Goal: Information Seeking & Learning: Learn about a topic

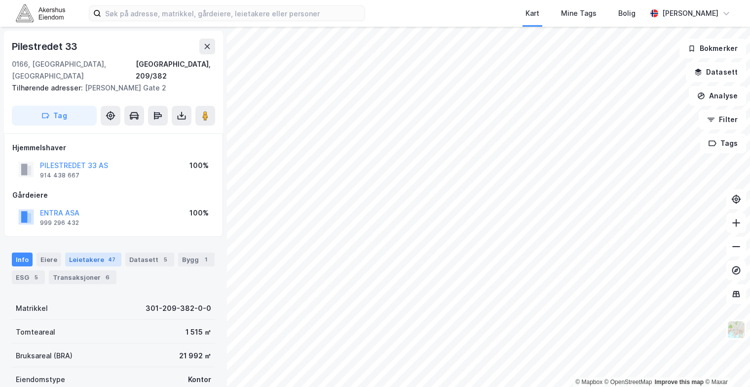
click at [101, 252] on div "Leietakere 47" at bounding box center [93, 259] width 56 height 14
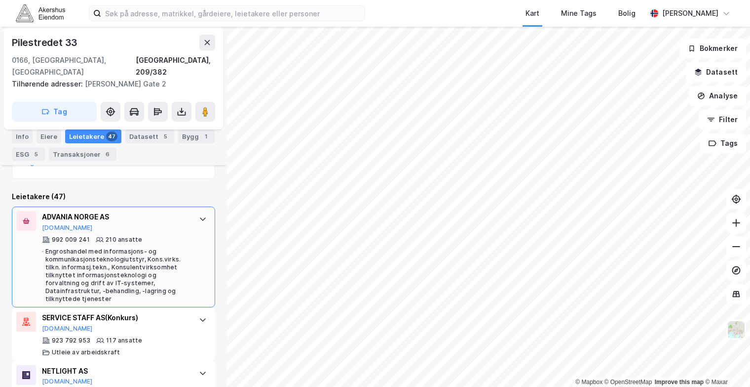
scroll to position [284, 0]
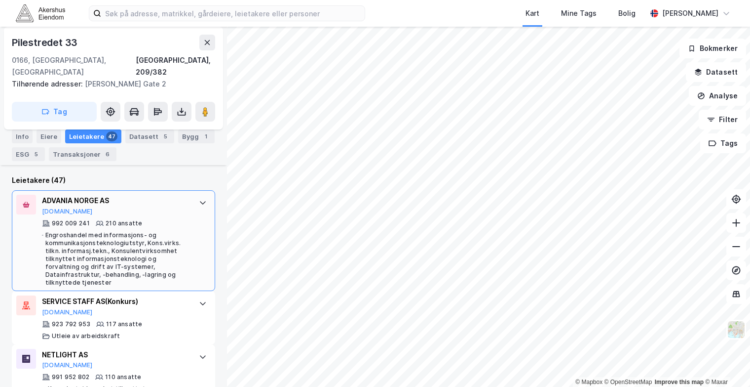
click at [195, 197] on div at bounding box center [203, 203] width 16 height 16
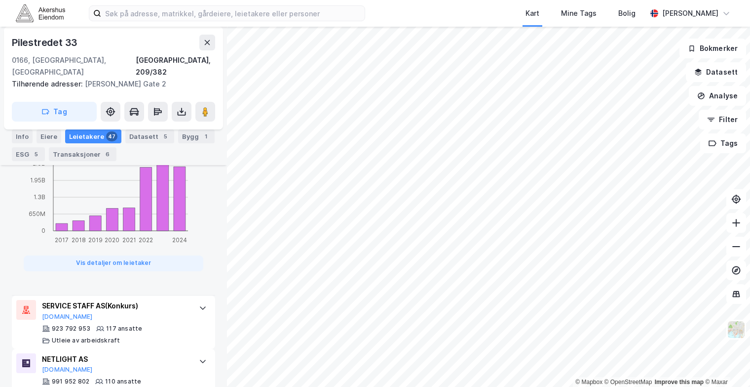
scroll to position [729, 0]
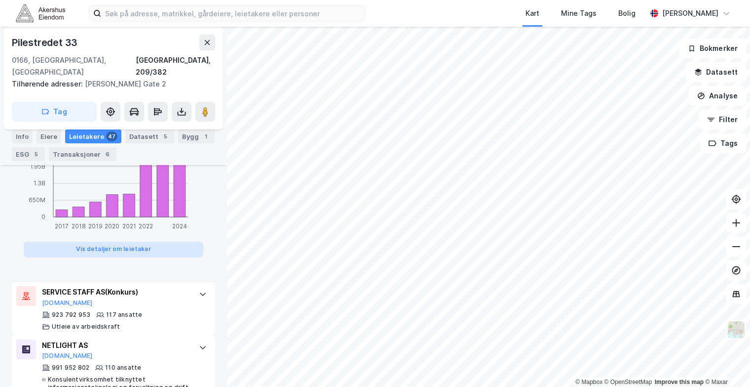
click at [164, 241] on button "Vis detaljer om leietaker" at bounding box center [114, 249] width 180 height 16
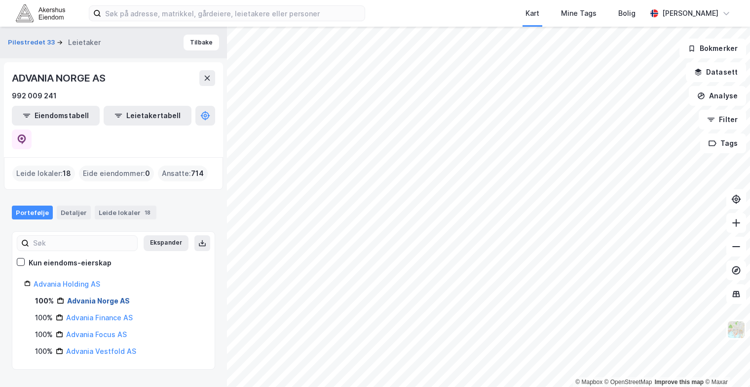
click at [96, 296] on link "Advania Norge AS" at bounding box center [98, 300] width 63 height 8
click at [108, 295] on div "Advania Norge AS" at bounding box center [98, 301] width 63 height 12
click at [104, 205] on div "Leide lokaler 18" at bounding box center [126, 212] width 62 height 14
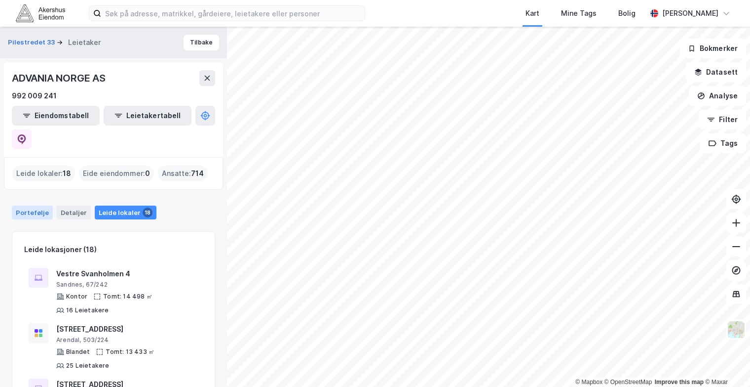
click at [24, 205] on div "Portefølje" at bounding box center [32, 212] width 41 height 14
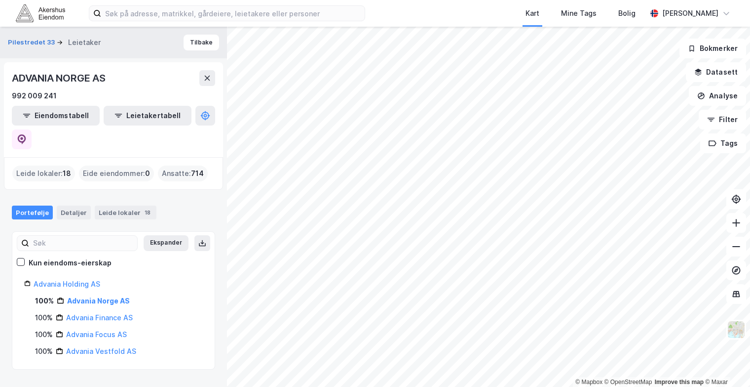
click at [49, 165] on div "Leide lokaler : 18" at bounding box center [43, 173] width 63 height 16
drag, startPoint x: 87, startPoint y: 122, endPoint x: 69, endPoint y: 134, distance: 21.4
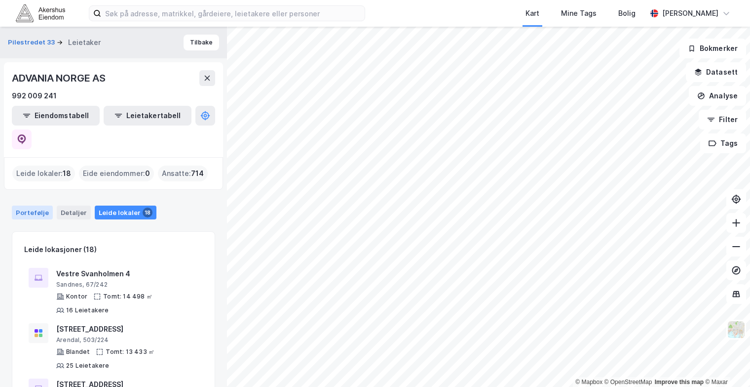
click at [37, 205] on div "Portefølje" at bounding box center [32, 212] width 41 height 14
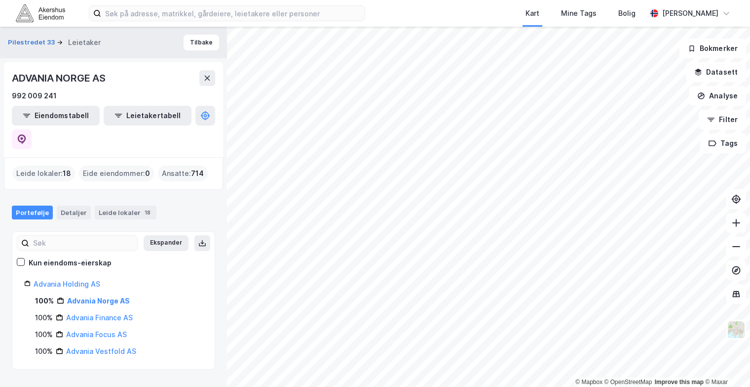
drag, startPoint x: 74, startPoint y: 182, endPoint x: 69, endPoint y: 178, distance: 6.0
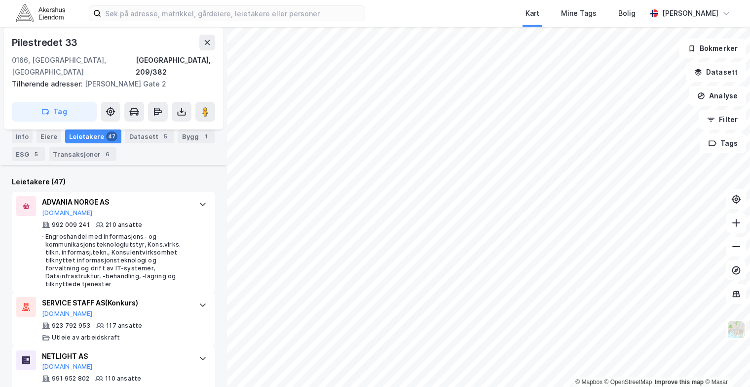
scroll to position [284, 0]
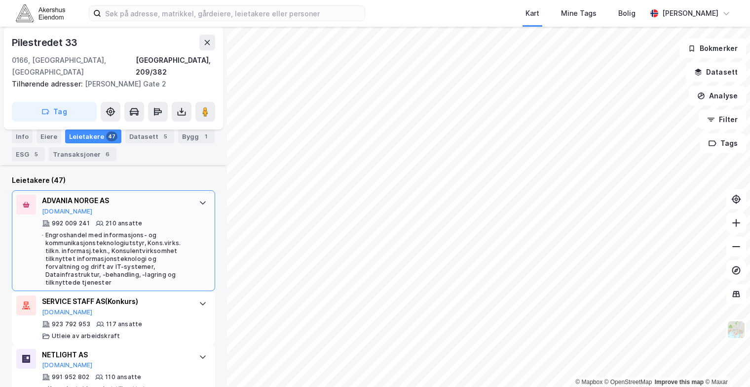
click at [173, 231] on div "Engroshandel med informasjons- og kommunikasjonsteknologiutstyr, Kons.virks. ti…" at bounding box center [117, 258] width 144 height 55
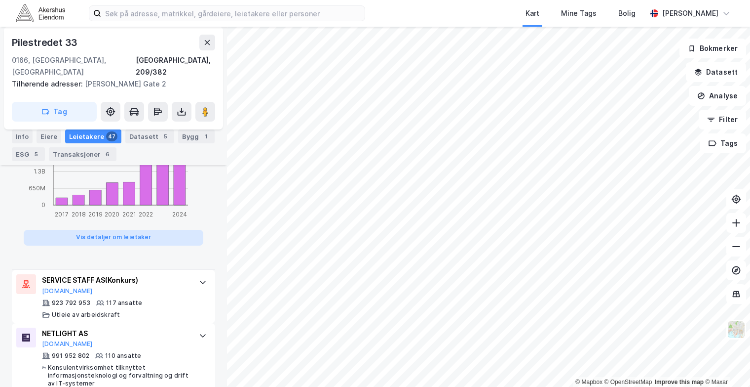
scroll to position [778, 0]
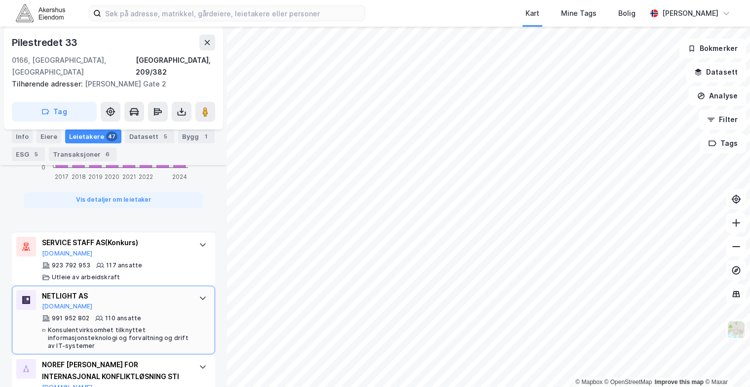
click at [171, 314] on div "991 952 802 110 ansatte Konsulentvirksomhet tilknyttet informasjonsteknologi og…" at bounding box center [115, 332] width 147 height 36
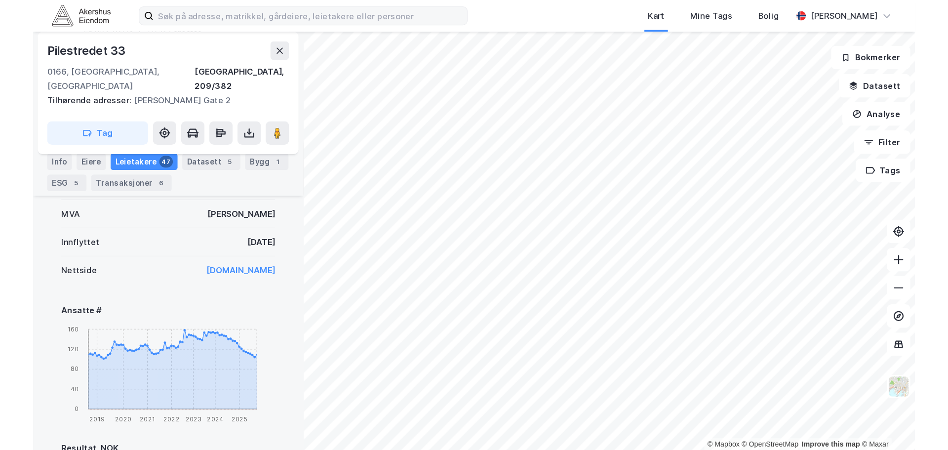
scroll to position [581, 0]
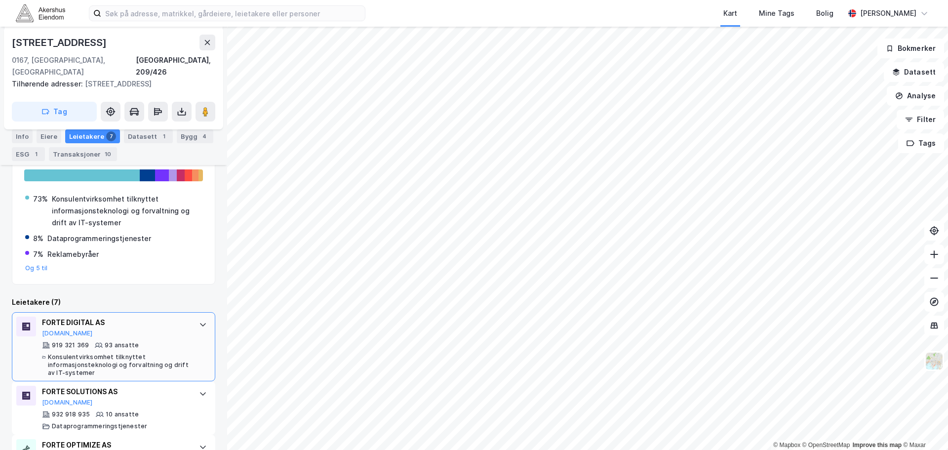
scroll to position [246, 0]
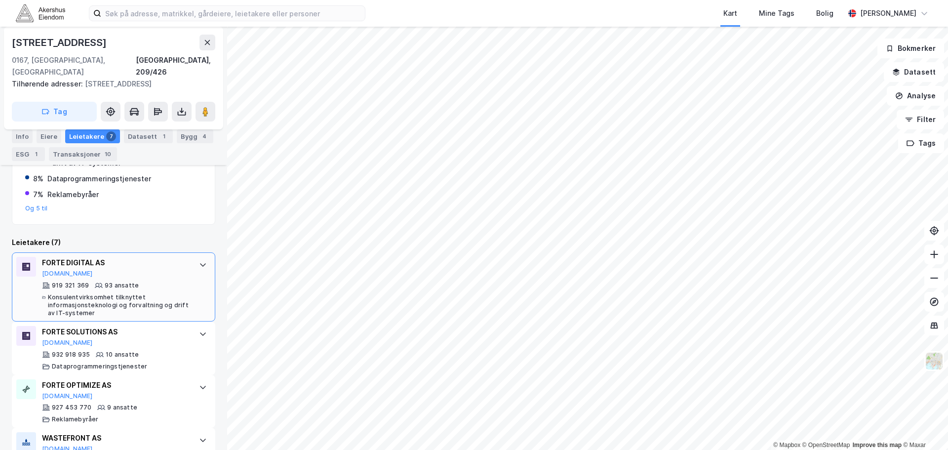
click at [157, 266] on div "FORTE DIGITAL AS [DOMAIN_NAME] 919 321 369 93 ansatte Konsulentvirksomhet tilkn…" at bounding box center [115, 287] width 147 height 60
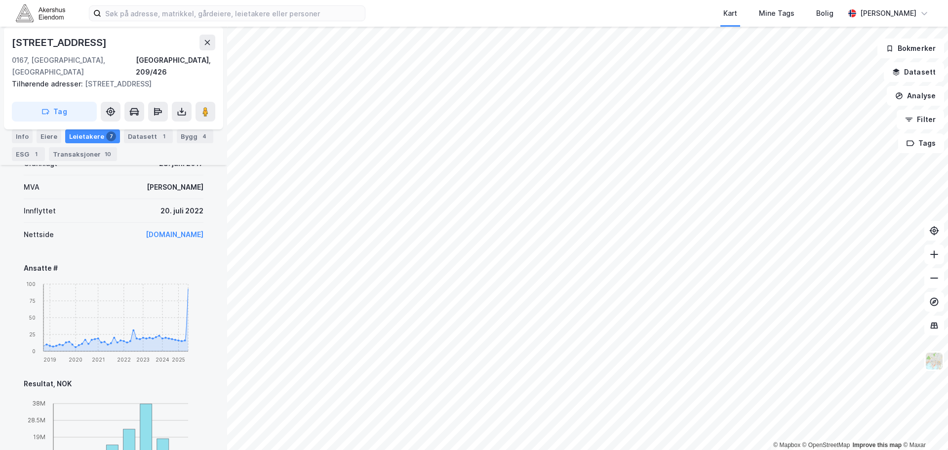
scroll to position [493, 0]
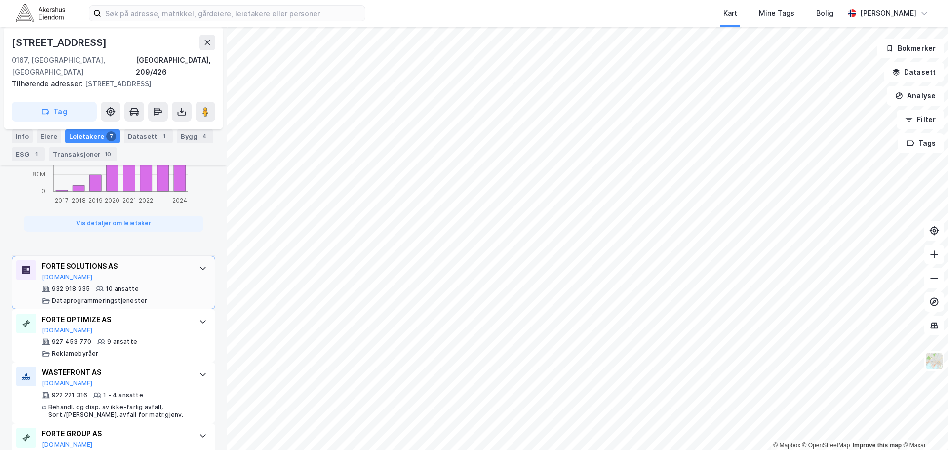
click at [172, 271] on div "FORTE SOLUTIONS AS [DOMAIN_NAME] 932 918 935 10 ansatte Dataprogrammeringstjene…" at bounding box center [115, 282] width 147 height 44
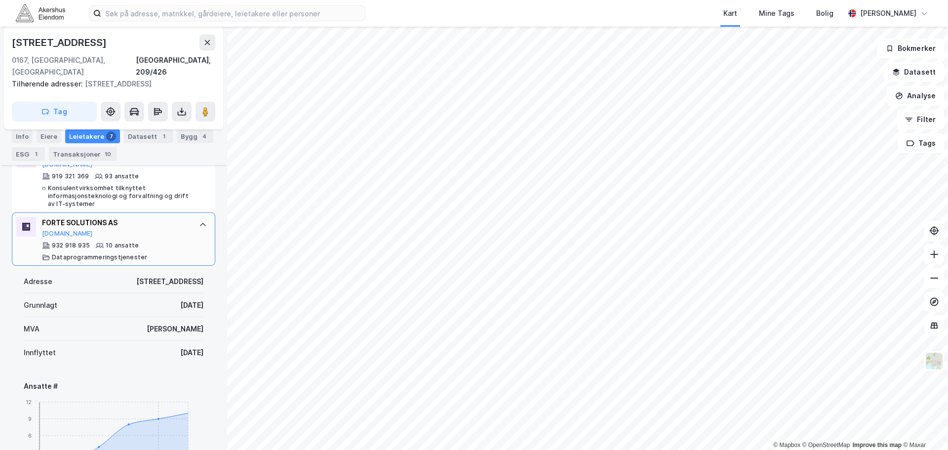
scroll to position [313, 0]
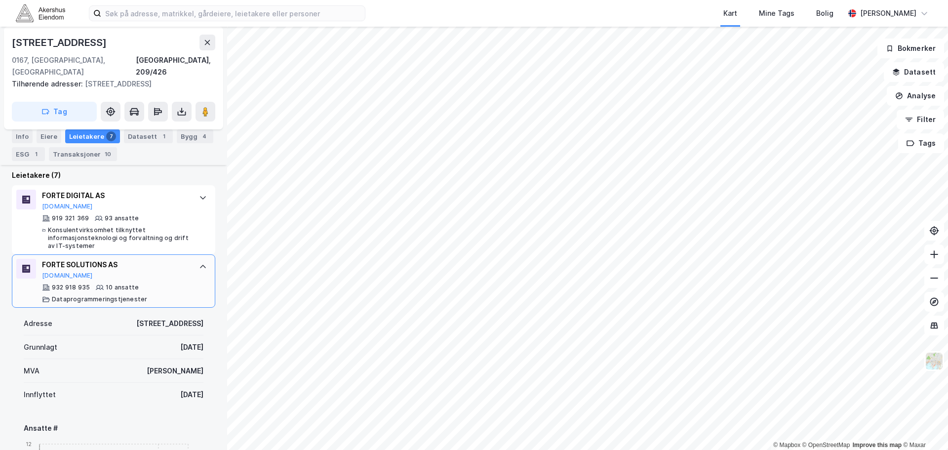
click at [183, 281] on div "FORTE SOLUTIONS AS [DOMAIN_NAME] 932 918 935 10 ansatte Dataprogrammeringstjene…" at bounding box center [113, 280] width 203 height 53
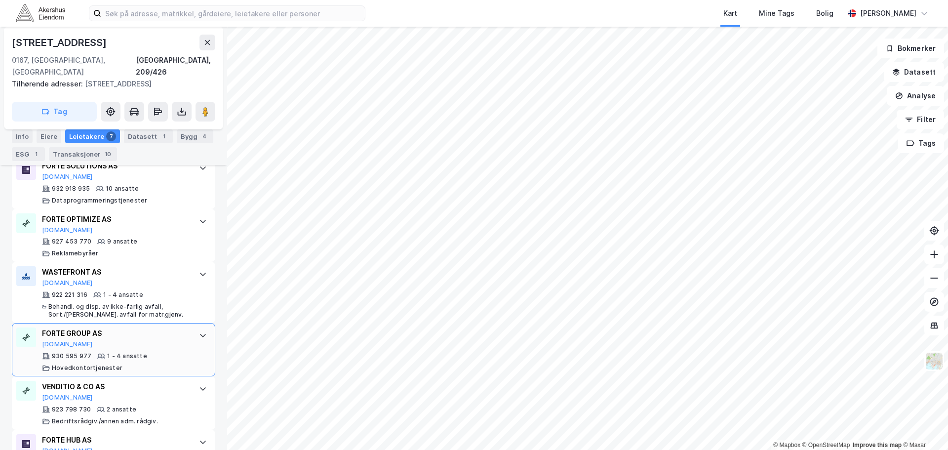
scroll to position [445, 0]
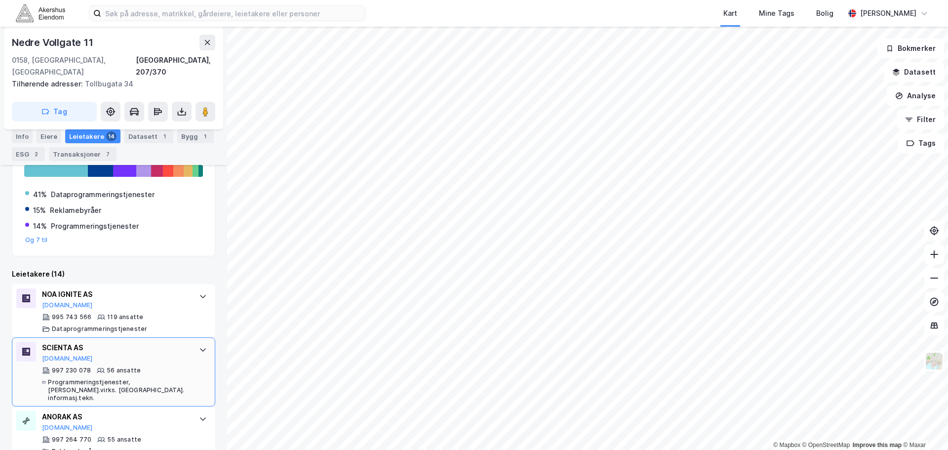
scroll to position [222, 0]
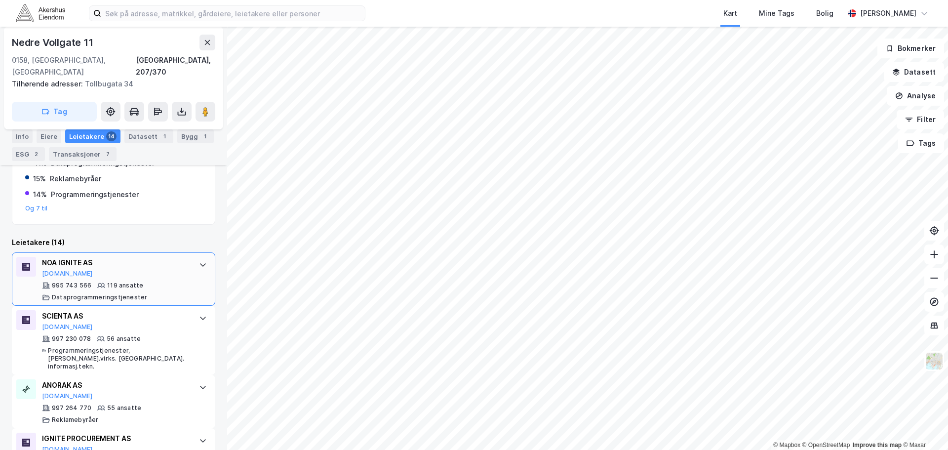
click at [148, 260] on div "NOA IGNITE AS [DOMAIN_NAME]" at bounding box center [115, 267] width 147 height 21
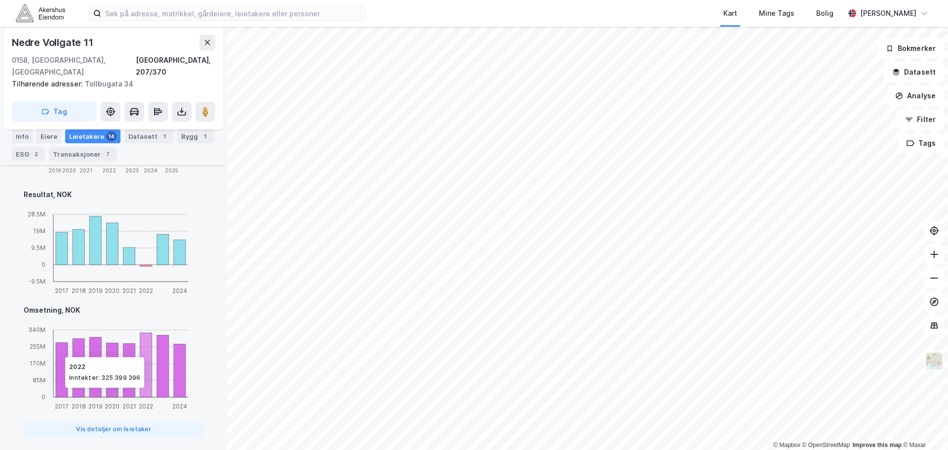
scroll to position [617, 0]
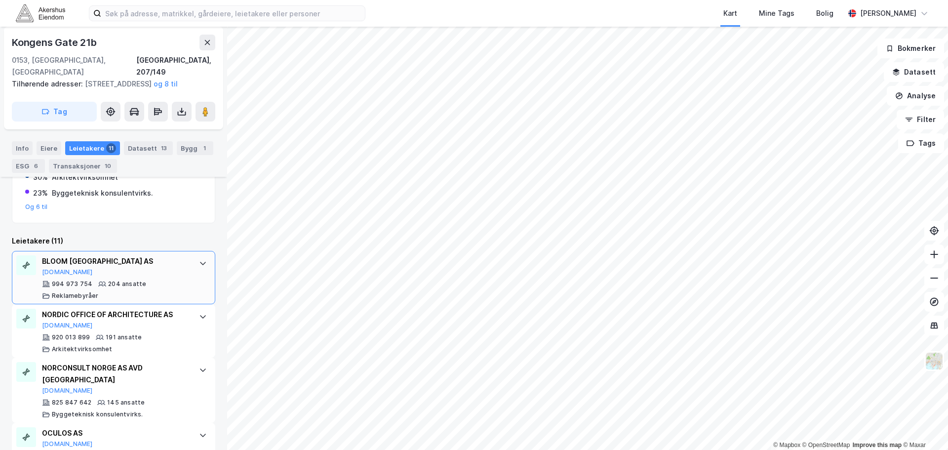
scroll to position [191, 0]
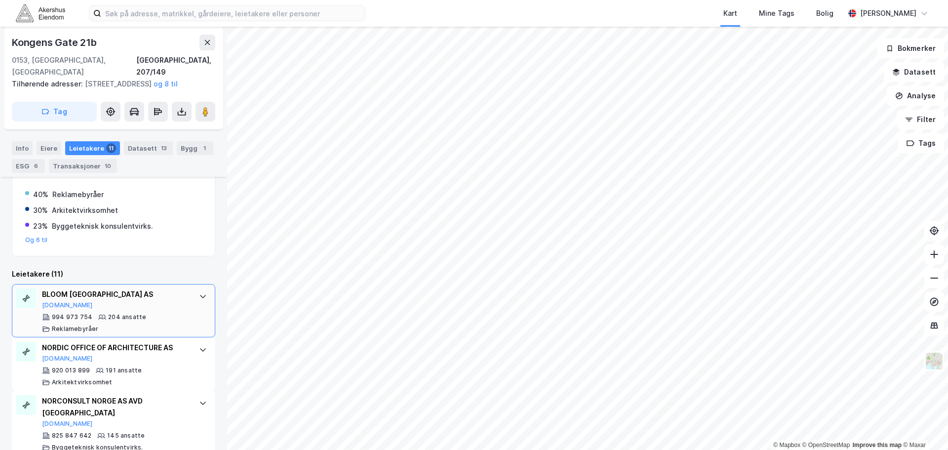
click at [172, 311] on div "BLOOM [GEOGRAPHIC_DATA] AS [DOMAIN_NAME] 994 973 754 204 ansatte Reklamebyråer" at bounding box center [115, 310] width 147 height 44
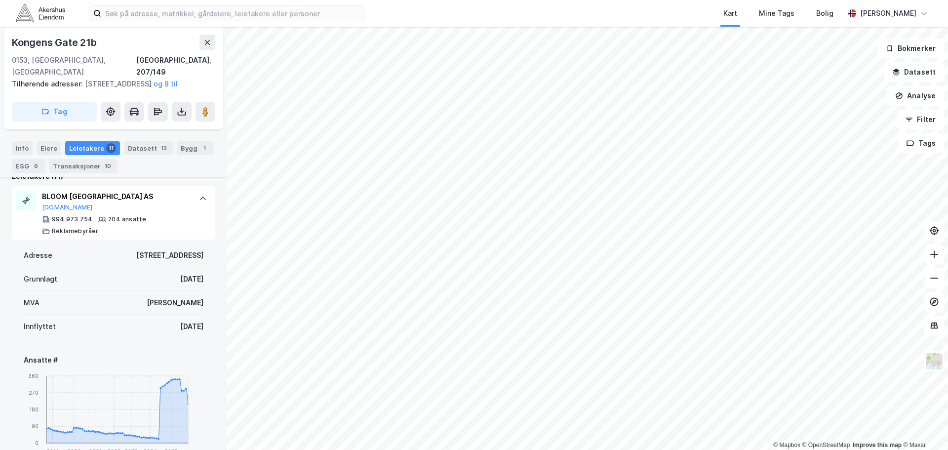
scroll to position [289, 0]
click at [162, 200] on div "BLOOM [GEOGRAPHIC_DATA] AS" at bounding box center [115, 196] width 147 height 12
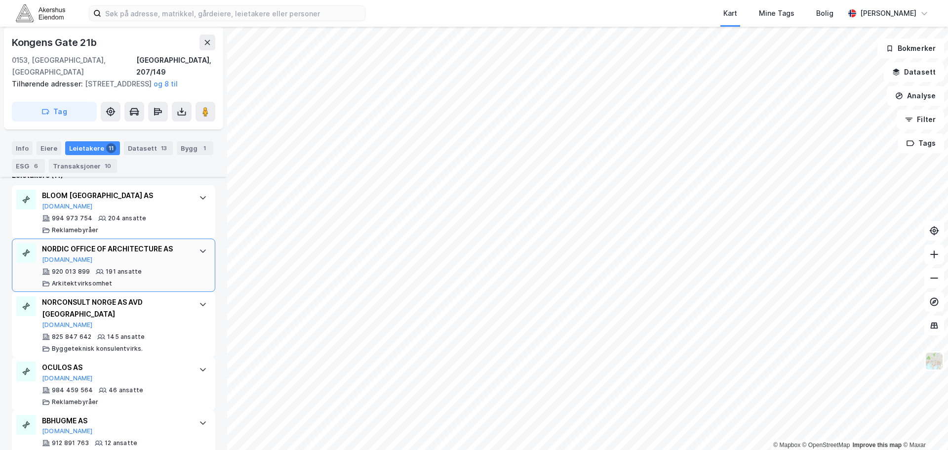
click at [155, 279] on div "920 013 899 191 ansatte Arkitektvirksomhet" at bounding box center [115, 278] width 147 height 20
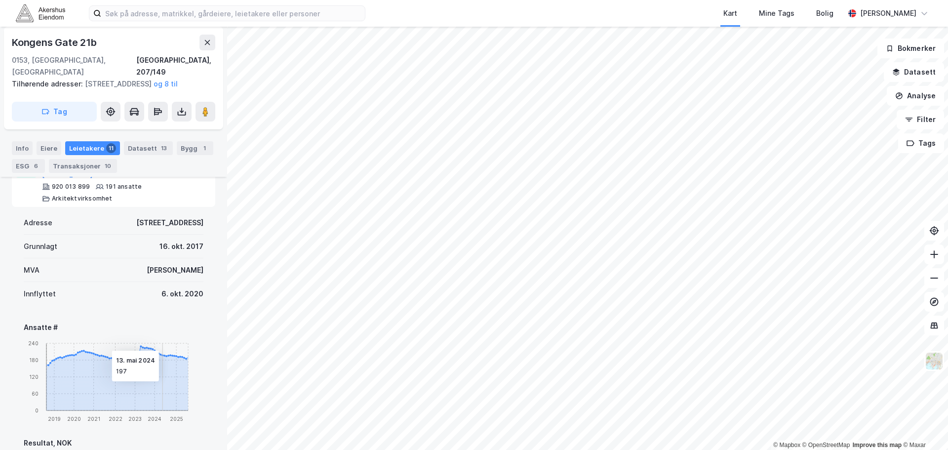
scroll to position [388, 0]
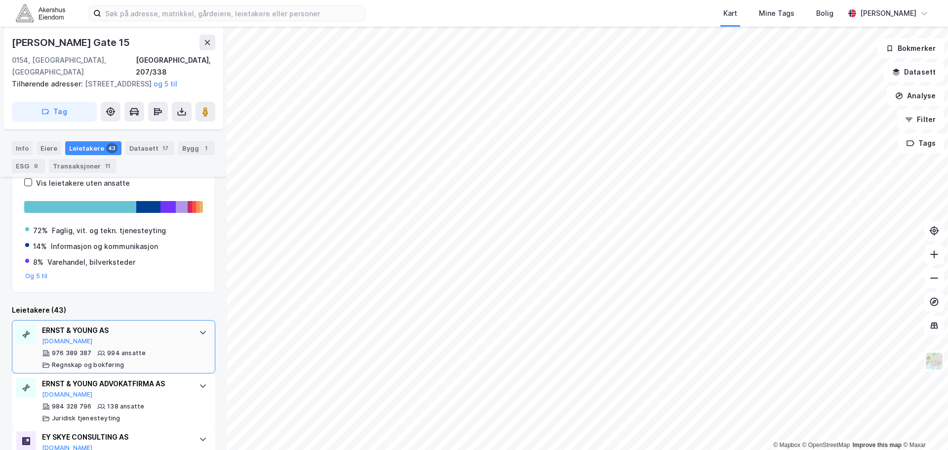
scroll to position [185, 0]
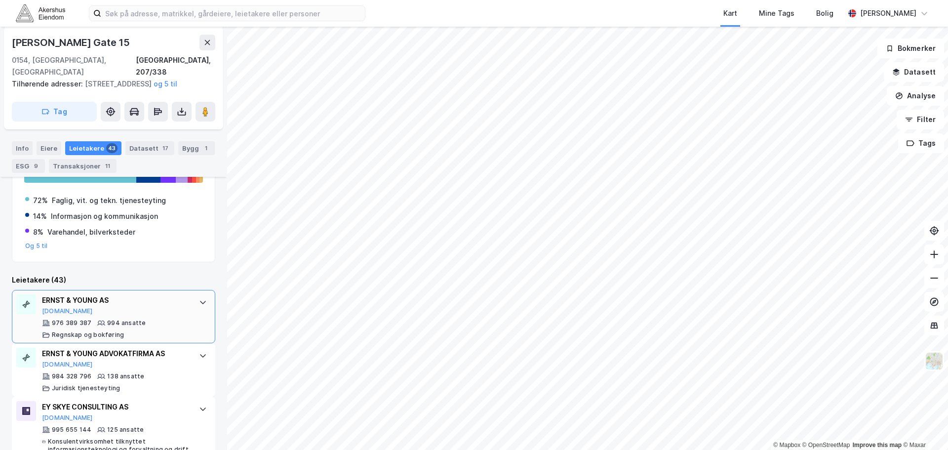
click at [157, 303] on div "ERNST & YOUNG AS" at bounding box center [115, 300] width 147 height 12
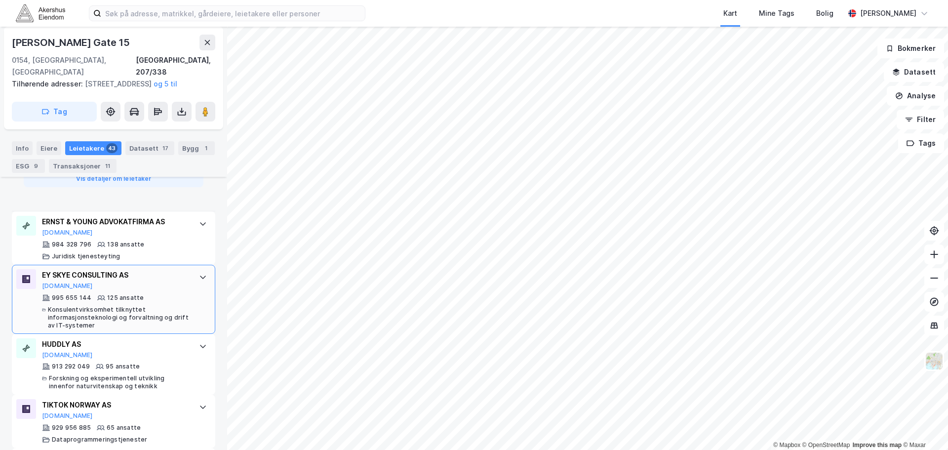
scroll to position [777, 0]
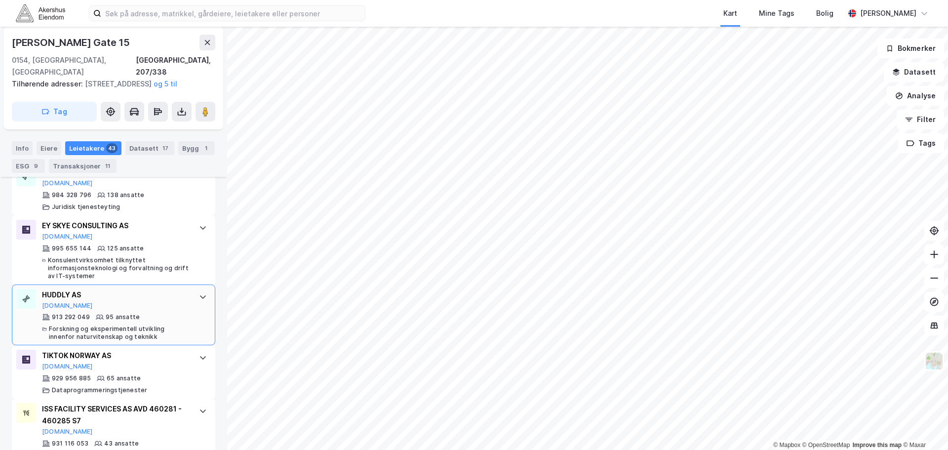
click at [172, 315] on div "913 292 049 95 ansatte Forskning og eksperimentell utvikling innenfor naturvite…" at bounding box center [115, 327] width 147 height 28
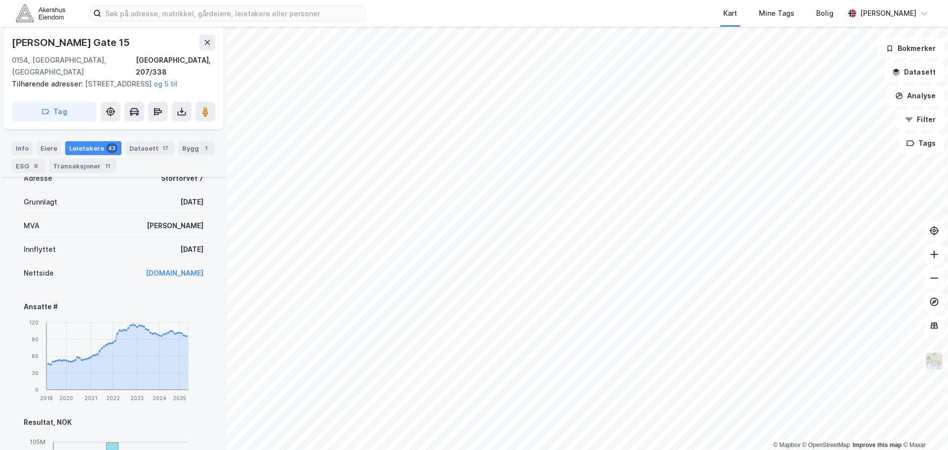
scroll to position [547, 0]
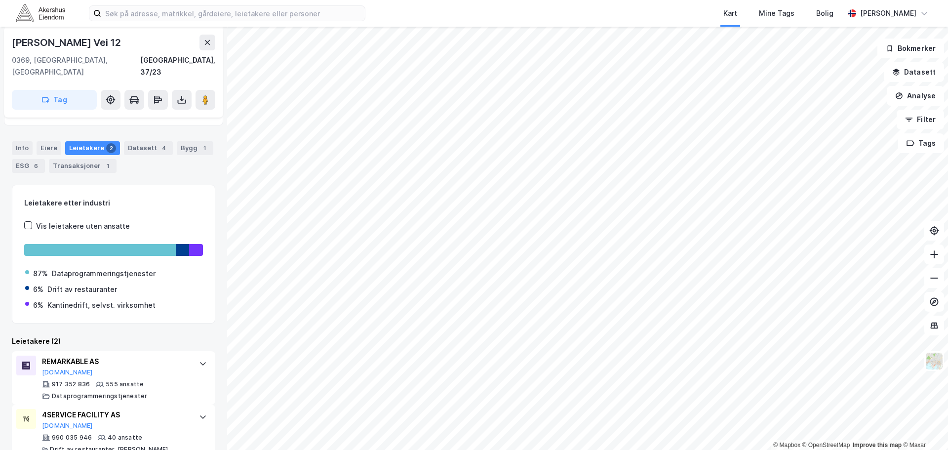
scroll to position [116, 0]
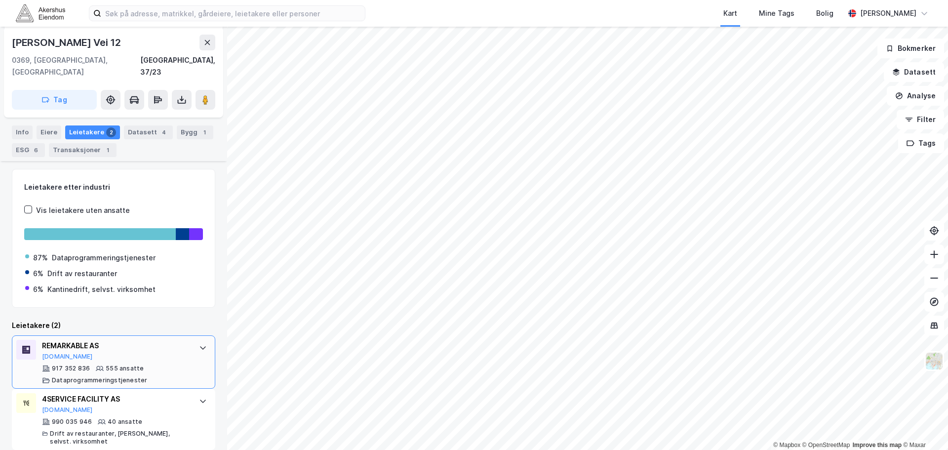
click at [148, 346] on div "REMARKABLE AS [DOMAIN_NAME]" at bounding box center [115, 350] width 147 height 21
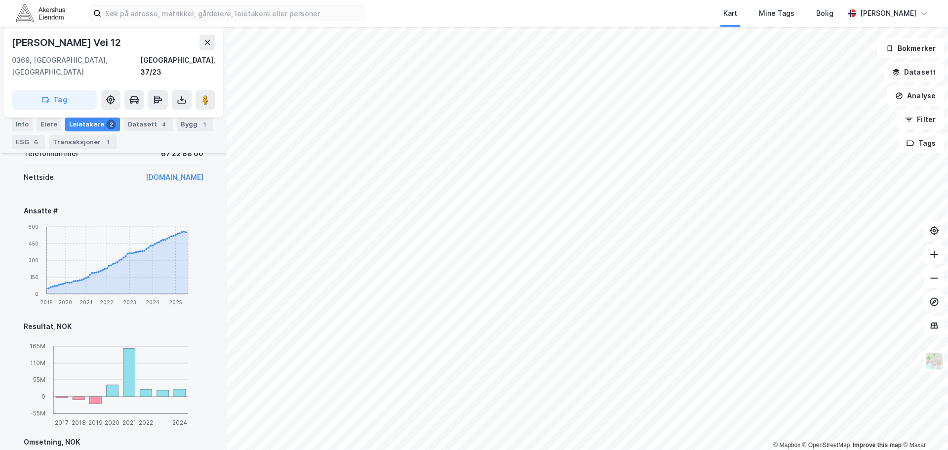
scroll to position [0, 0]
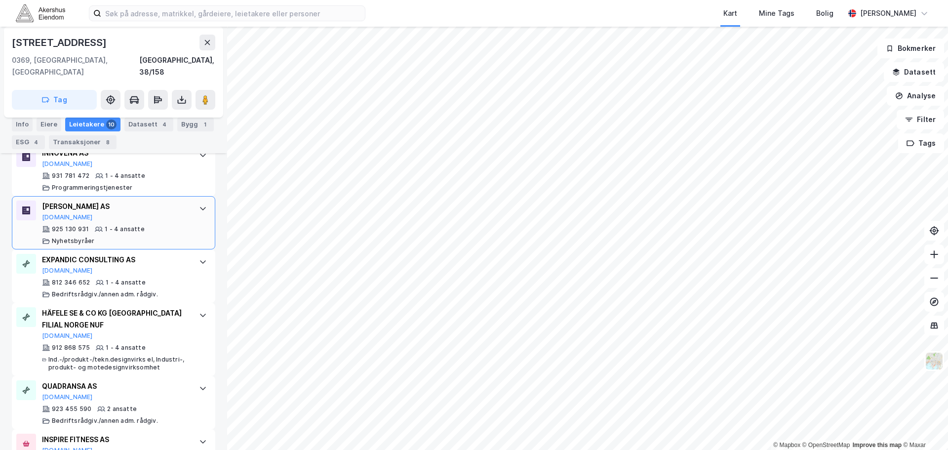
scroll to position [589, 0]
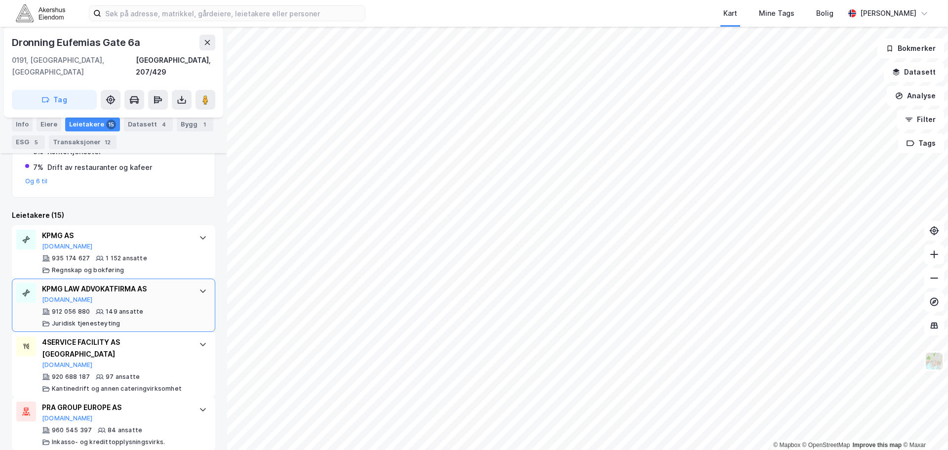
scroll to position [260, 0]
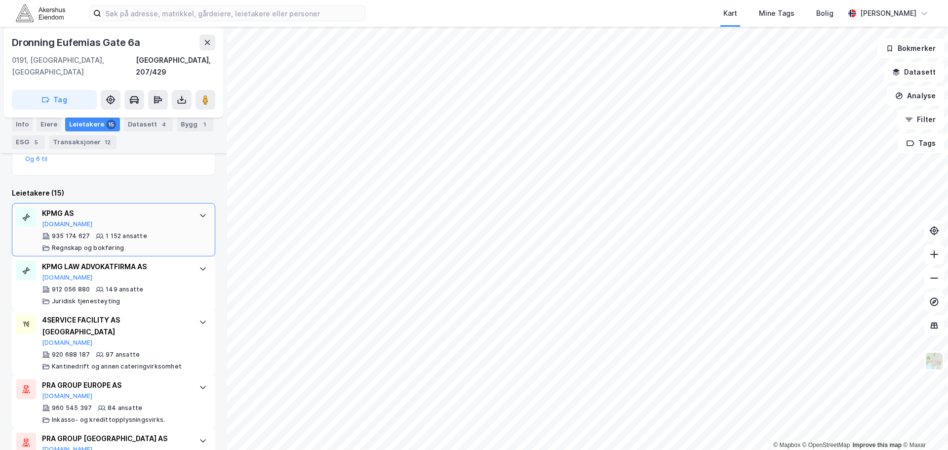
click at [177, 213] on div "KPMG AS [DOMAIN_NAME]" at bounding box center [115, 217] width 147 height 21
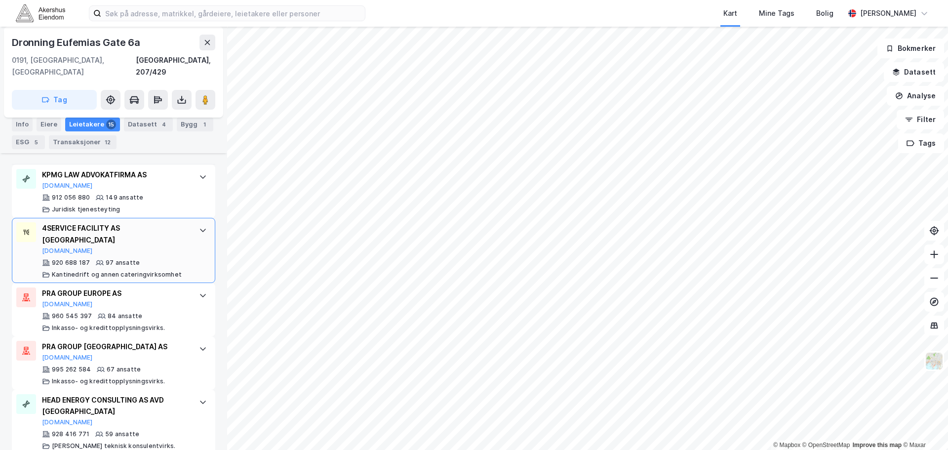
scroll to position [803, 0]
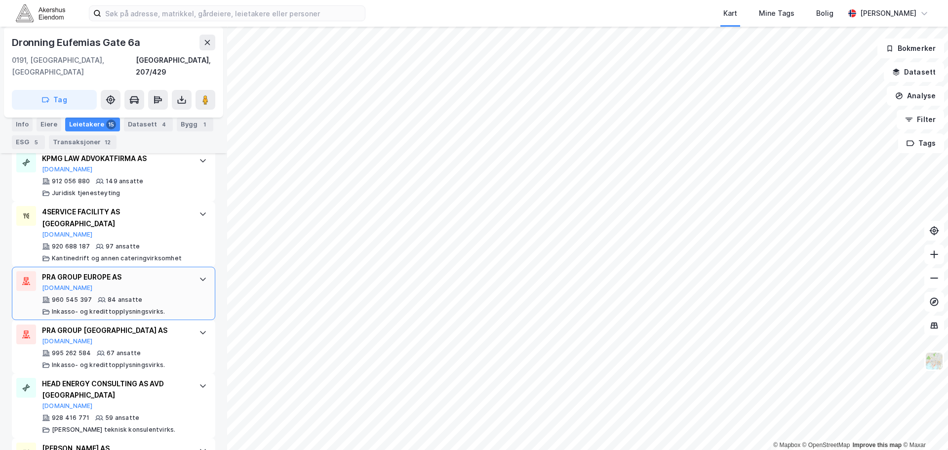
click at [195, 274] on div at bounding box center [203, 279] width 16 height 16
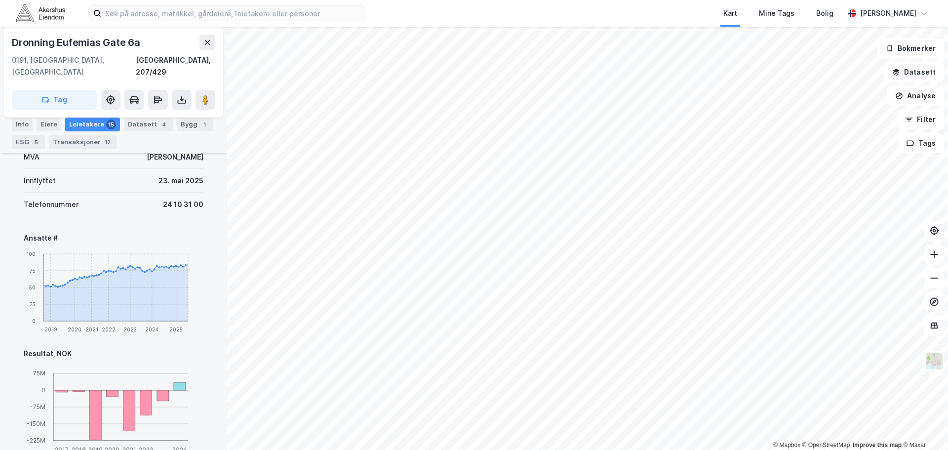
scroll to position [573, 0]
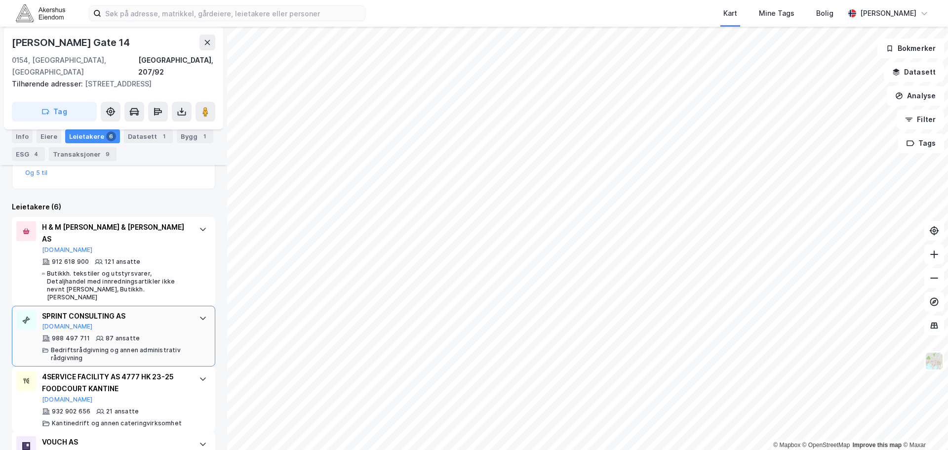
scroll to position [307, 0]
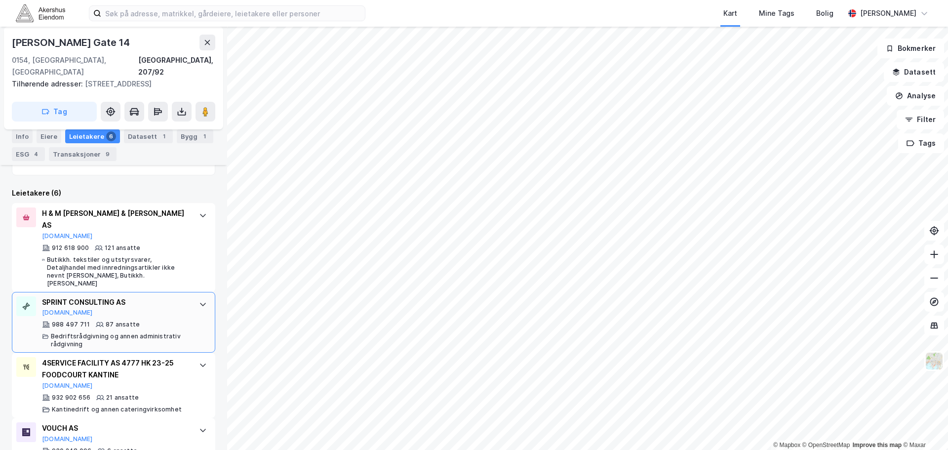
click at [124, 296] on div "SPRINT CONSULTING AS [DOMAIN_NAME] 988 497 711 87 ansatte Bedriftsrådgivning [P…" at bounding box center [115, 322] width 147 height 52
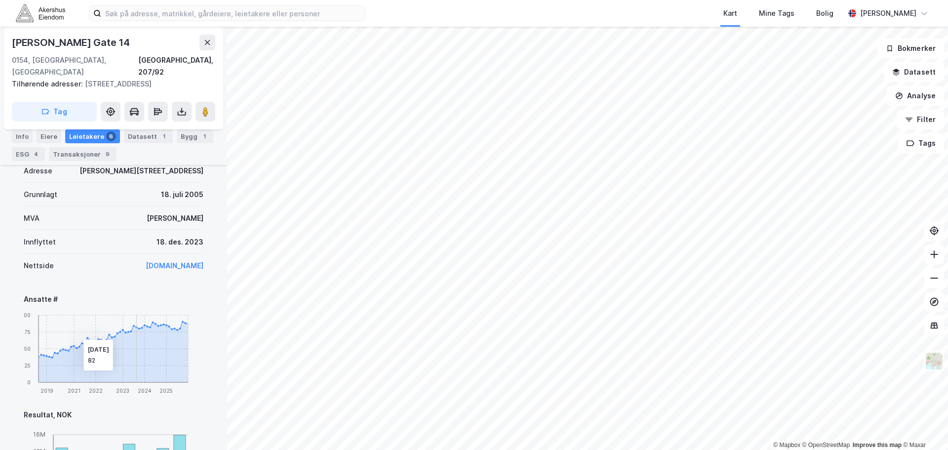
scroll to position [554, 0]
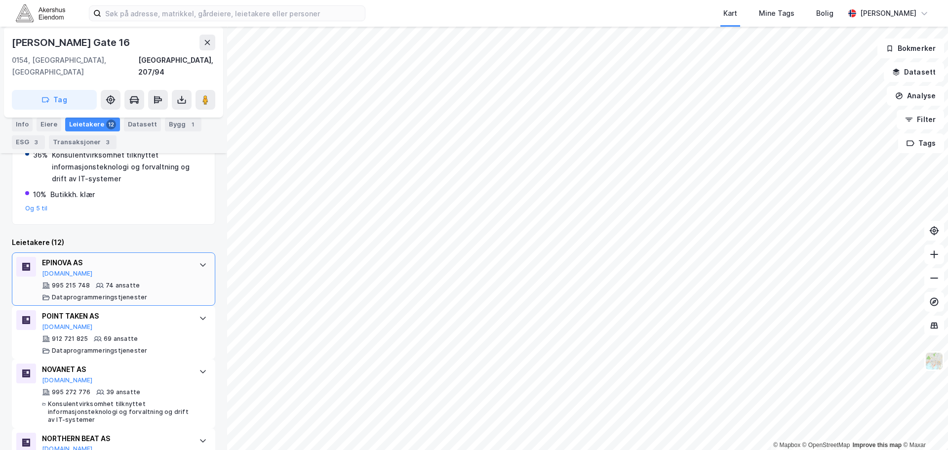
scroll to position [283, 0]
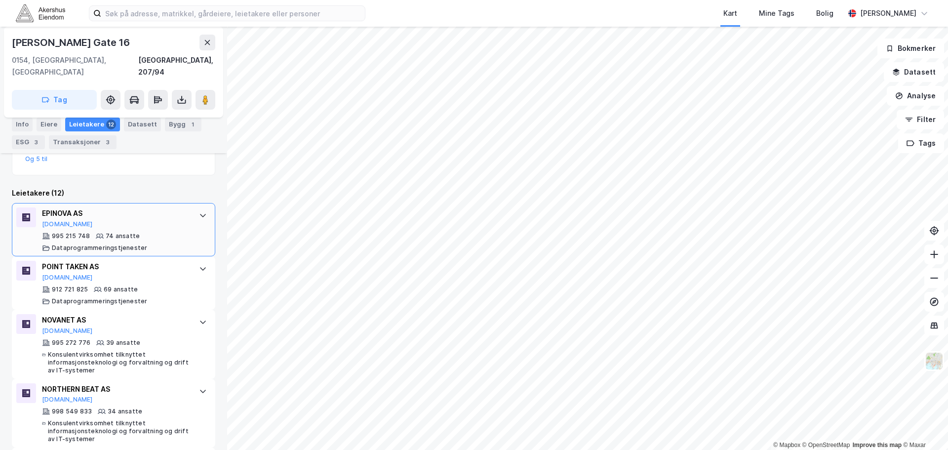
click at [158, 218] on div "EPINOVA AS [DOMAIN_NAME] 995 215 748 74 ansatte Dataprogrammeringstjenester" at bounding box center [115, 229] width 147 height 44
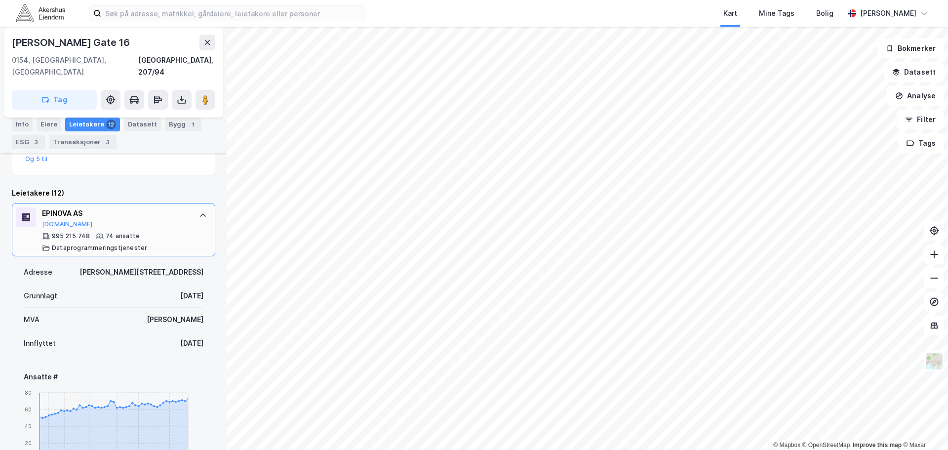
click at [158, 218] on div "EPINOVA AS [DOMAIN_NAME] 995 215 748 74 ansatte Dataprogrammeringstjenester" at bounding box center [115, 229] width 147 height 44
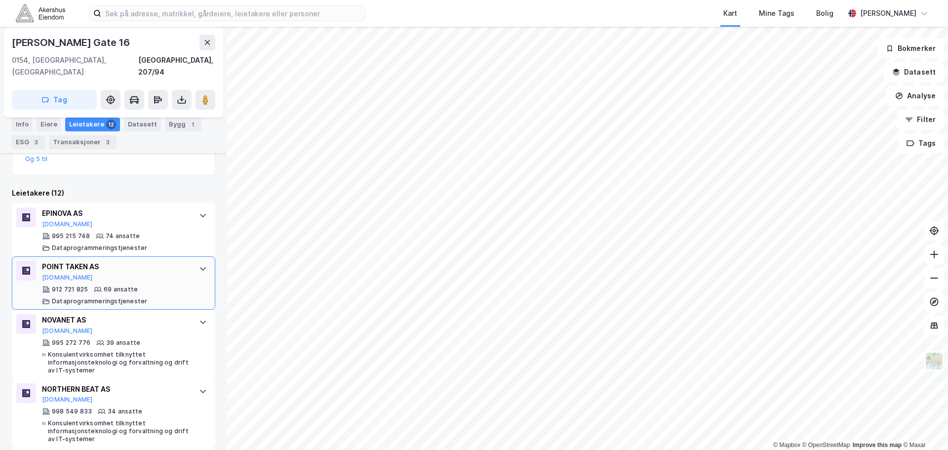
click at [155, 265] on div "POINT TAKEN AS [DOMAIN_NAME]" at bounding box center [115, 271] width 147 height 21
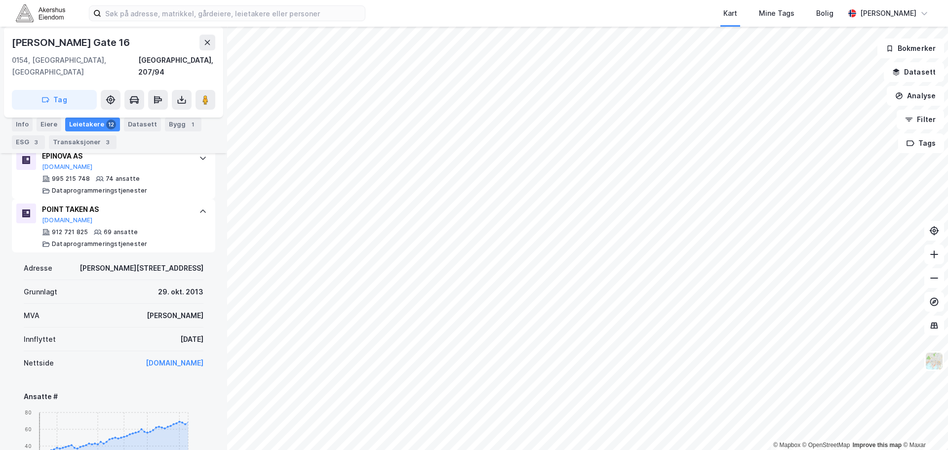
scroll to position [333, 0]
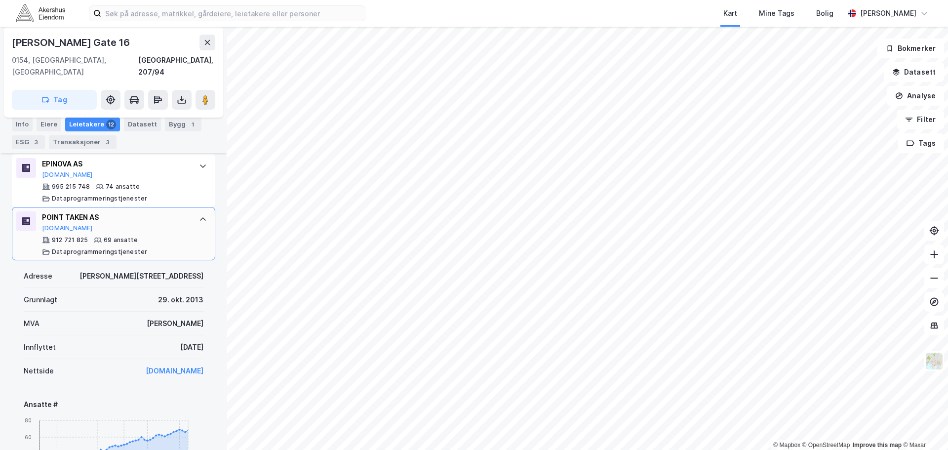
click at [160, 218] on div "POINT TAKEN AS [DOMAIN_NAME]" at bounding box center [115, 221] width 147 height 21
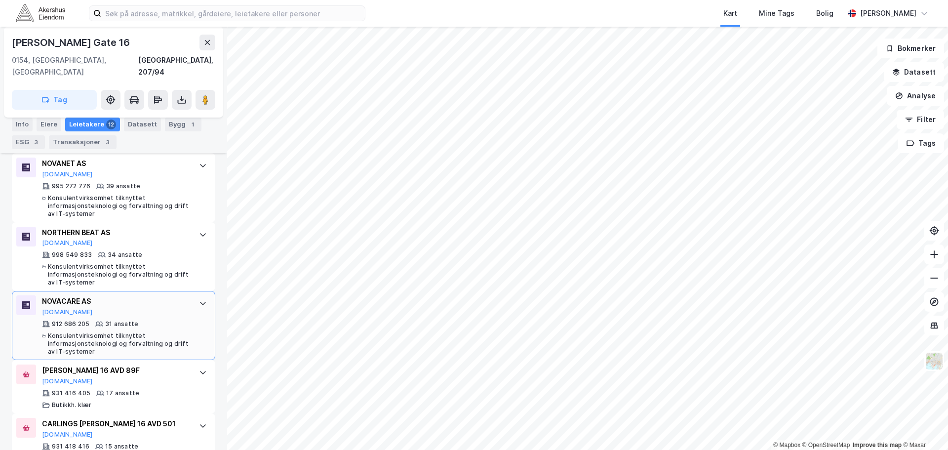
scroll to position [382, 0]
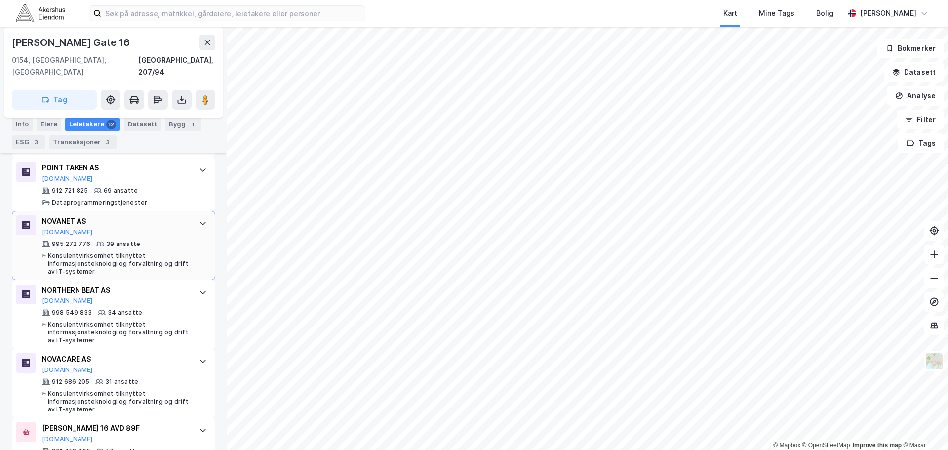
click at [182, 220] on div "NOVANET AS [DOMAIN_NAME] 995 272 776 39 ansatte Konsulentvirksomhet tilknyttet …" at bounding box center [113, 245] width 203 height 69
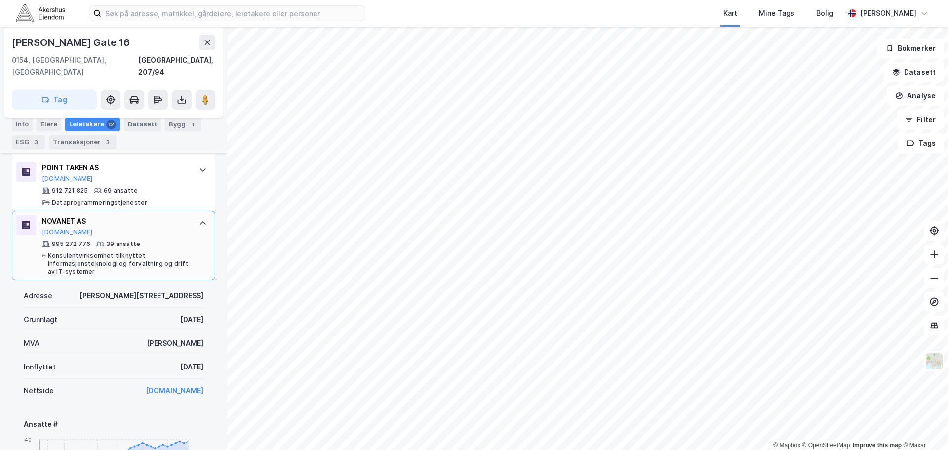
click at [182, 221] on div "NOVANET AS [DOMAIN_NAME] 995 272 776 39 ansatte Konsulentvirksomhet tilknyttet …" at bounding box center [113, 245] width 203 height 69
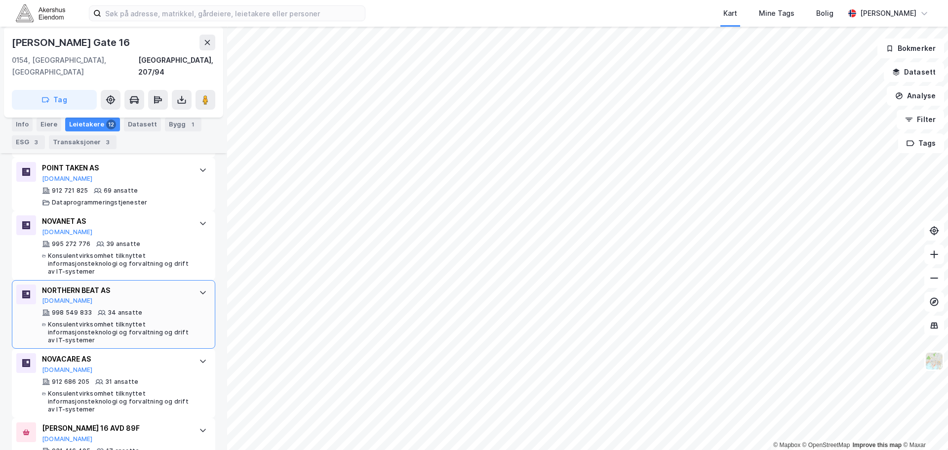
click at [168, 309] on div "998 549 833 34 ansatte Konsulentvirksomhet tilknyttet informasjonsteknologi og …" at bounding box center [115, 327] width 147 height 36
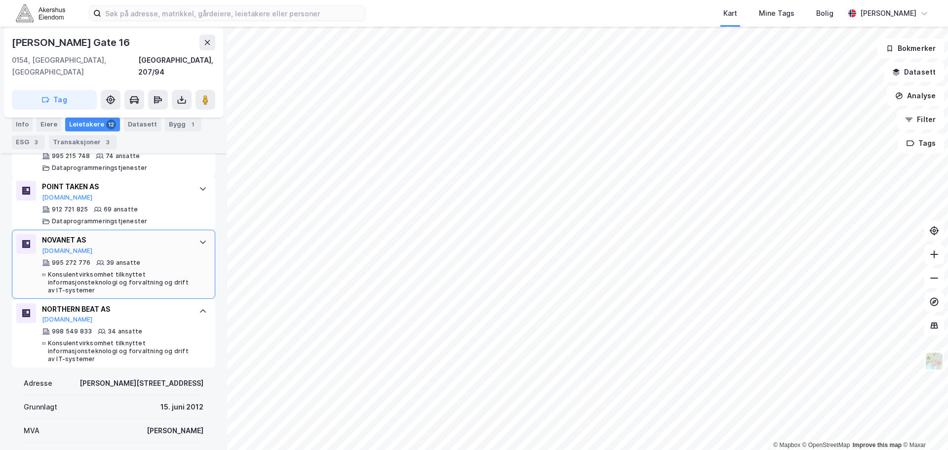
scroll to position [333, 0]
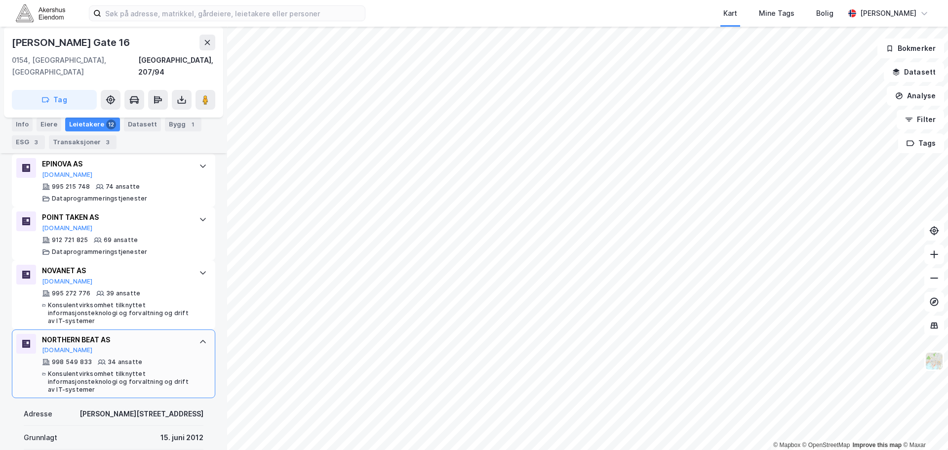
click at [177, 342] on div "NORTHERN BEAT AS [DOMAIN_NAME]" at bounding box center [115, 344] width 147 height 21
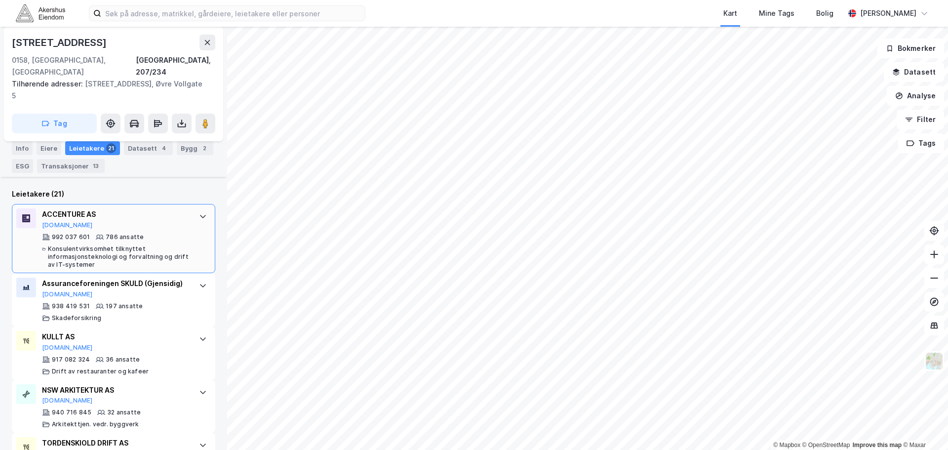
scroll to position [283, 0]
click at [179, 232] on div "992 037 601 786 ansatte Konsulentvirksomhet tilknyttet informasjonsteknologi og…" at bounding box center [115, 250] width 147 height 36
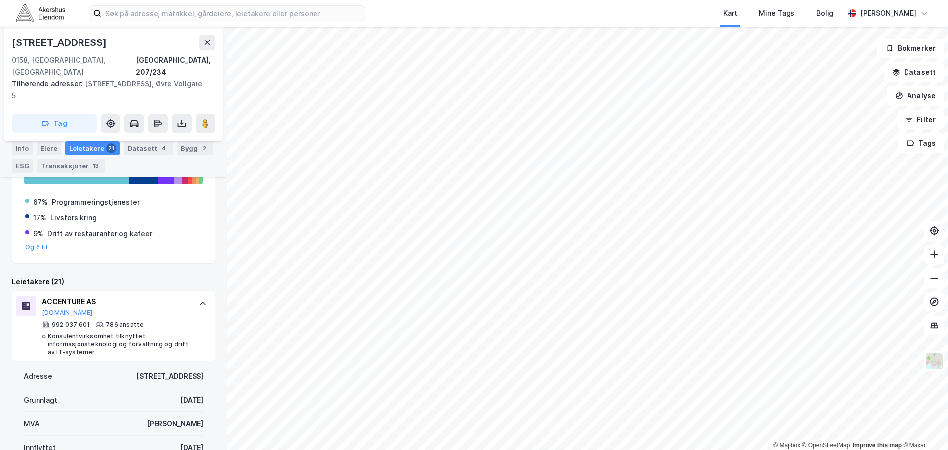
scroll to position [185, 0]
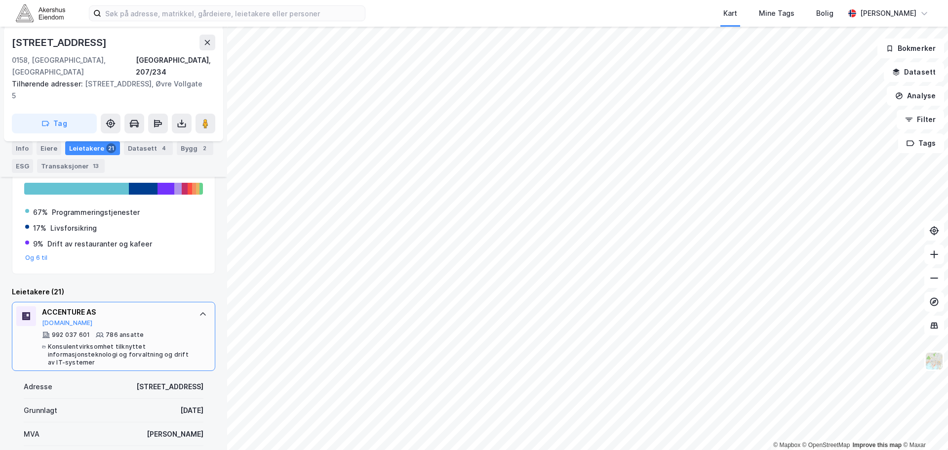
click at [184, 323] on div "ACCENTURE AS [DOMAIN_NAME] 992 037 601 786 ansatte Konsulentvirksomhet tilknytt…" at bounding box center [113, 336] width 203 height 69
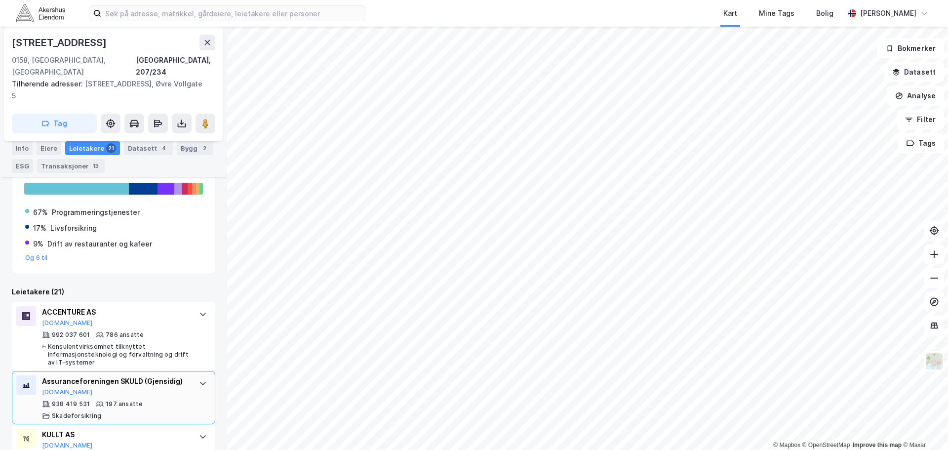
click at [183, 381] on div "Assuranceforeningen SKULD (Gjensidig) [DOMAIN_NAME] 938 419 531 197 ansatte Ska…" at bounding box center [113, 397] width 203 height 53
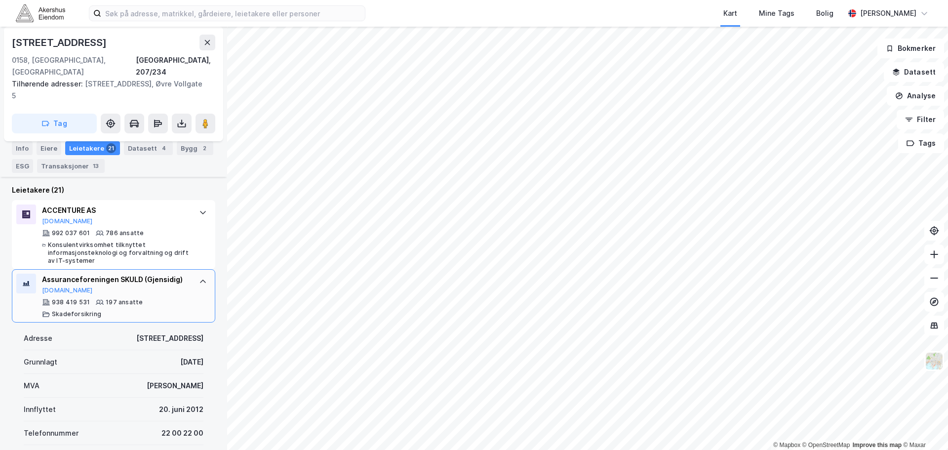
scroll to position [283, 0]
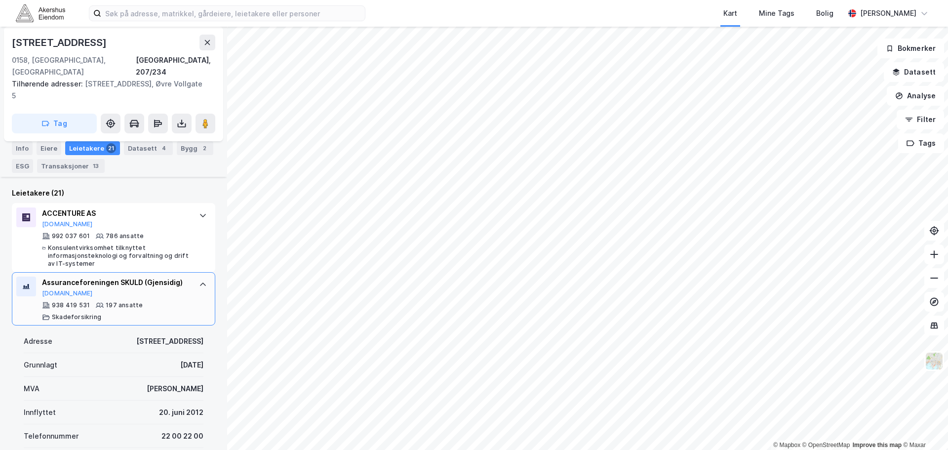
click at [147, 301] on div "938 419 531 197 ansatte Skadeforsikring" at bounding box center [115, 311] width 147 height 20
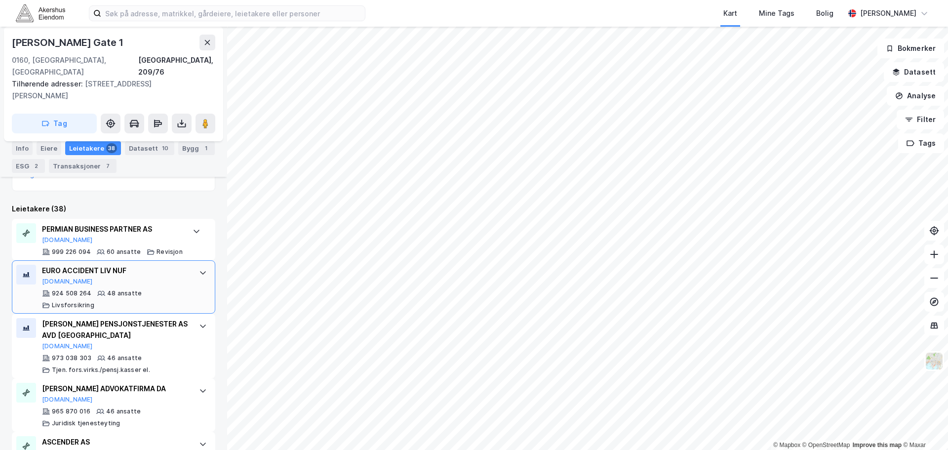
scroll to position [331, 0]
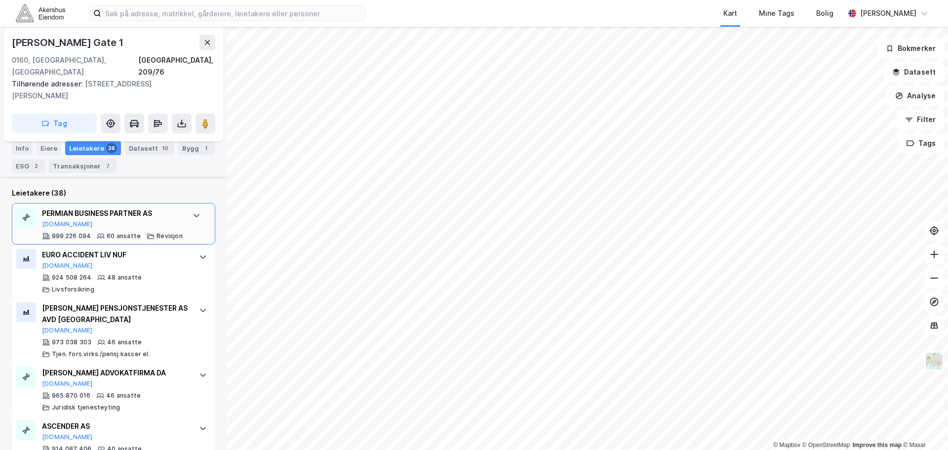
click at [195, 211] on div "PERMIAN BUSINESS PARTNER AS [DOMAIN_NAME] 999 226 094 60 ansatte Revisjon" at bounding box center [113, 223] width 203 height 41
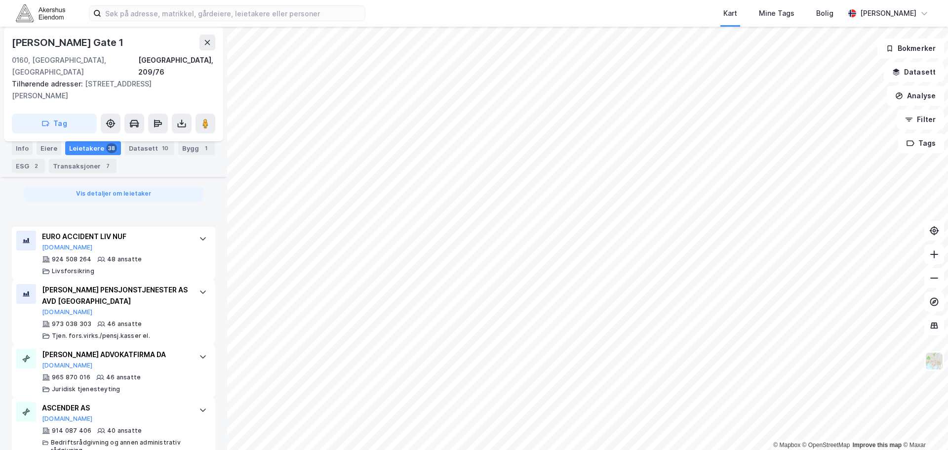
scroll to position [874, 0]
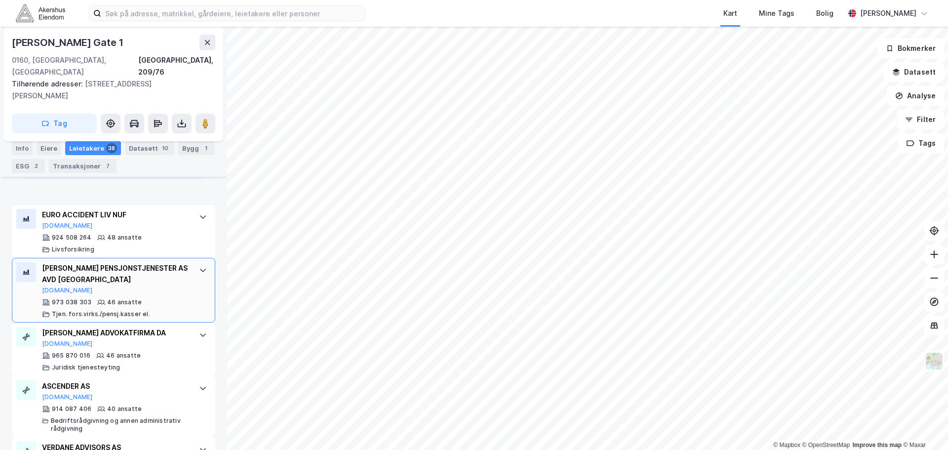
click at [186, 273] on div "[PERSON_NAME] PENSJONSTJENESTER AS AVD OSLO [DOMAIN_NAME] 973 038 303 46 ansatt…" at bounding box center [113, 290] width 203 height 65
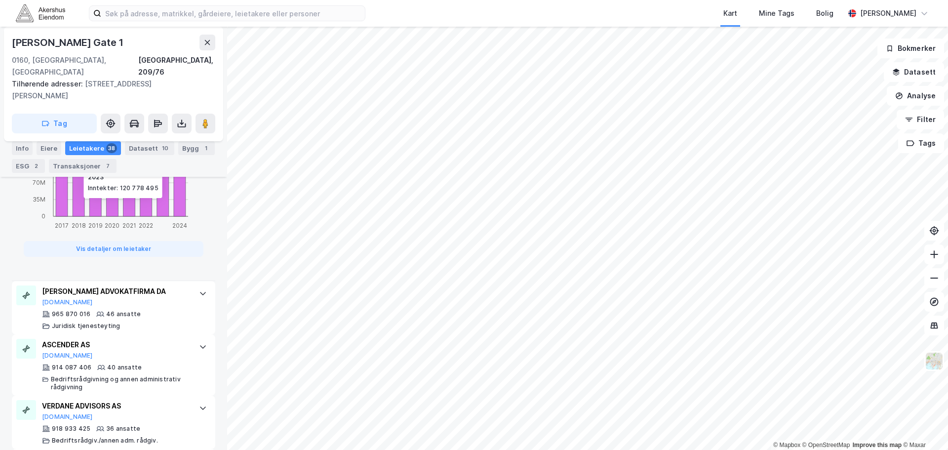
scroll to position [1071, 0]
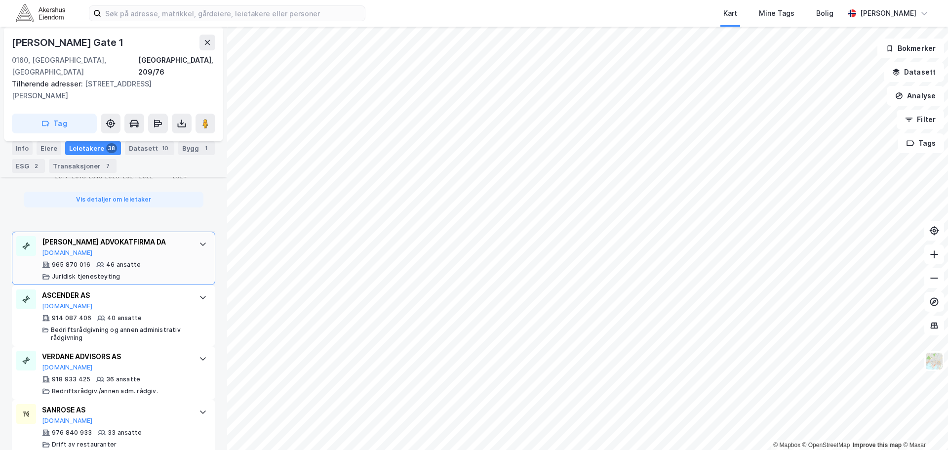
click at [180, 236] on div "[PERSON_NAME] ADVOKATFIRMA DA" at bounding box center [115, 242] width 147 height 12
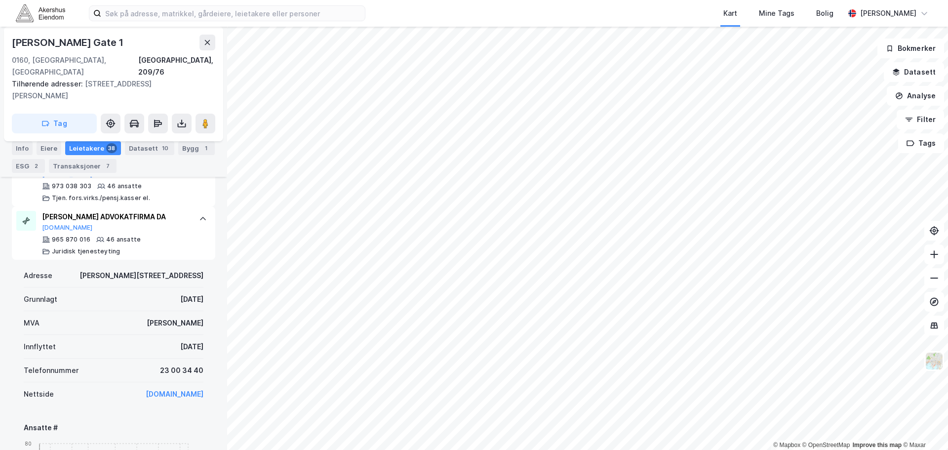
scroll to position [470, 0]
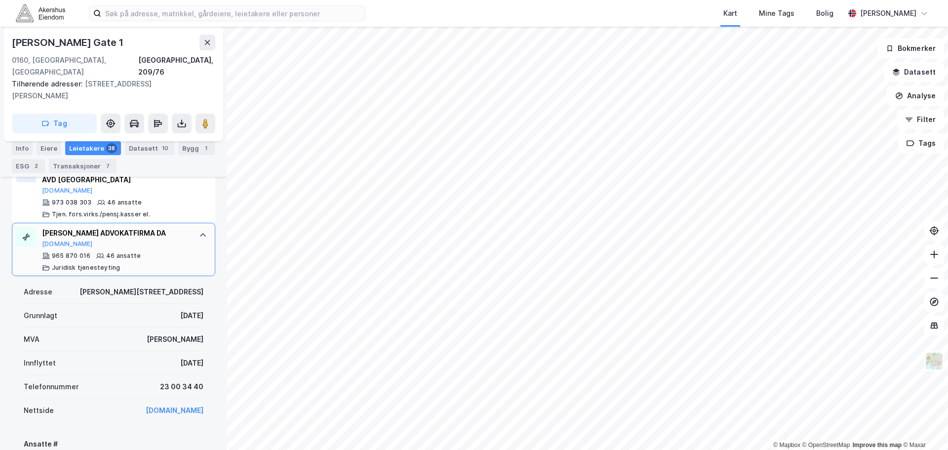
click at [165, 235] on div "[PERSON_NAME] ADVOKATFIRMA DA [DOMAIN_NAME]" at bounding box center [115, 237] width 147 height 21
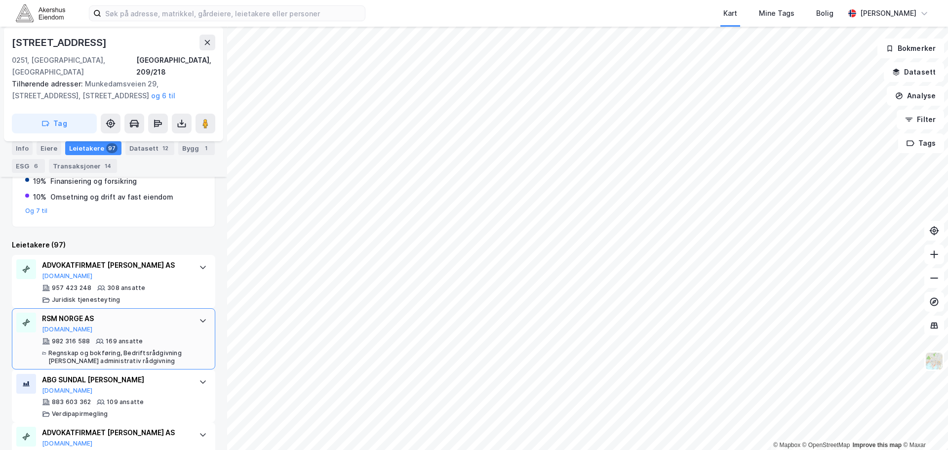
scroll to position [258, 0]
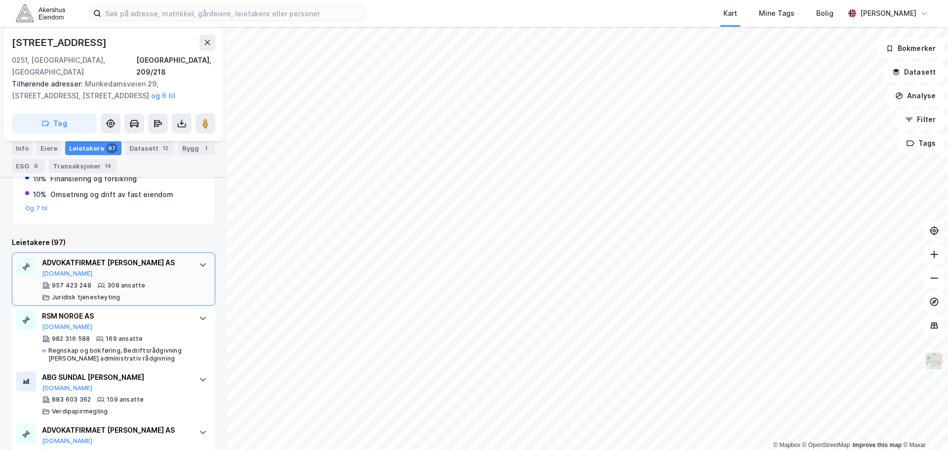
click at [176, 262] on div "ADVOKATFIRMAET [PERSON_NAME] AS [DOMAIN_NAME]" at bounding box center [115, 267] width 147 height 21
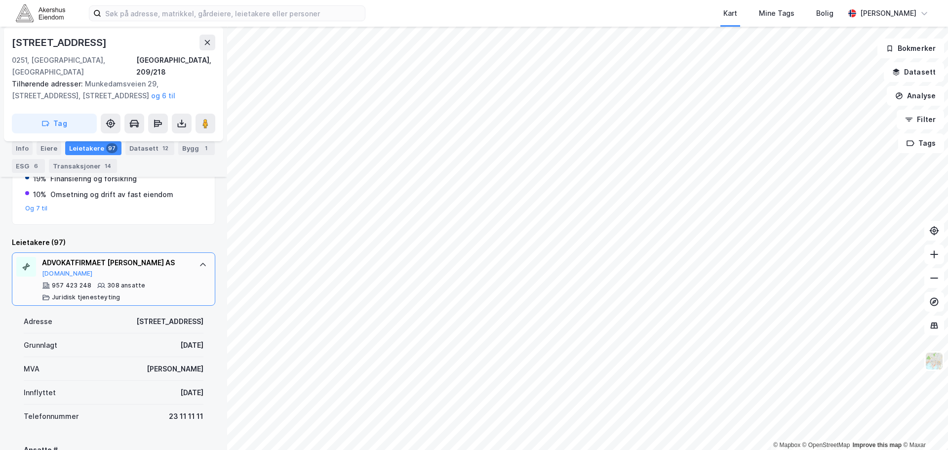
click at [179, 266] on div "ADVOKATFIRMAET [PERSON_NAME] AS [DOMAIN_NAME] 957 423 248 308 ansatte Juridisk …" at bounding box center [115, 279] width 147 height 44
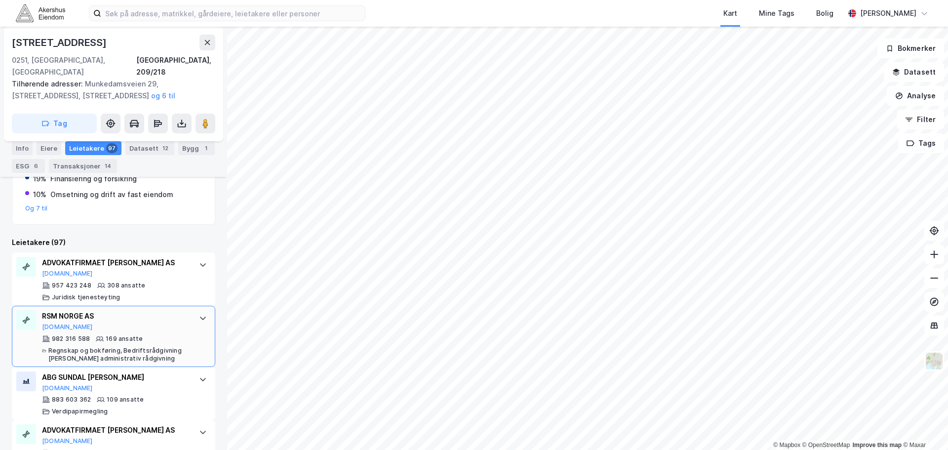
click at [181, 313] on div "RSM NORGE AS [DOMAIN_NAME]" at bounding box center [115, 320] width 147 height 21
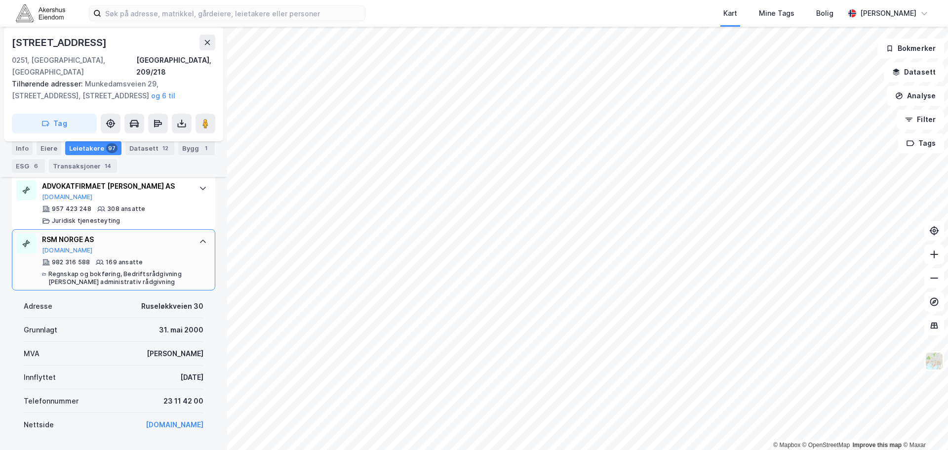
scroll to position [307, 0]
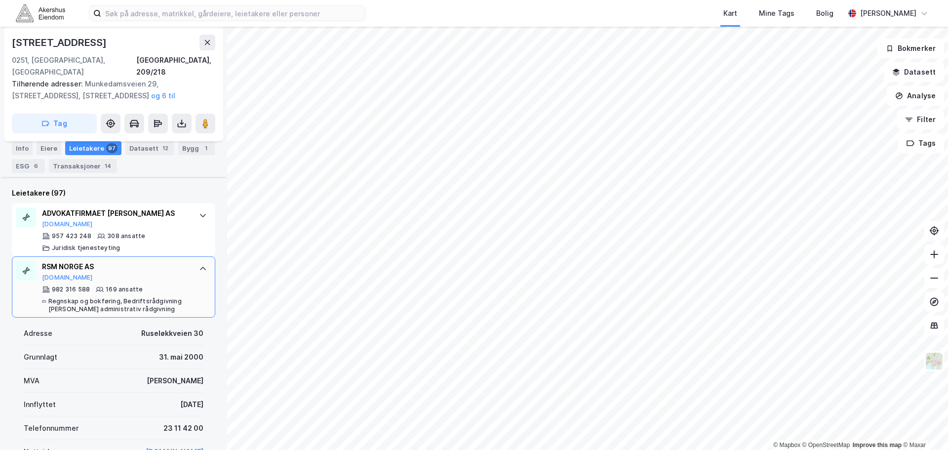
click at [183, 287] on div "RSM NORGE AS [DOMAIN_NAME] 982 316 588 169 ansatte Regnskap og bokføring, Bedri…" at bounding box center [113, 286] width 203 height 61
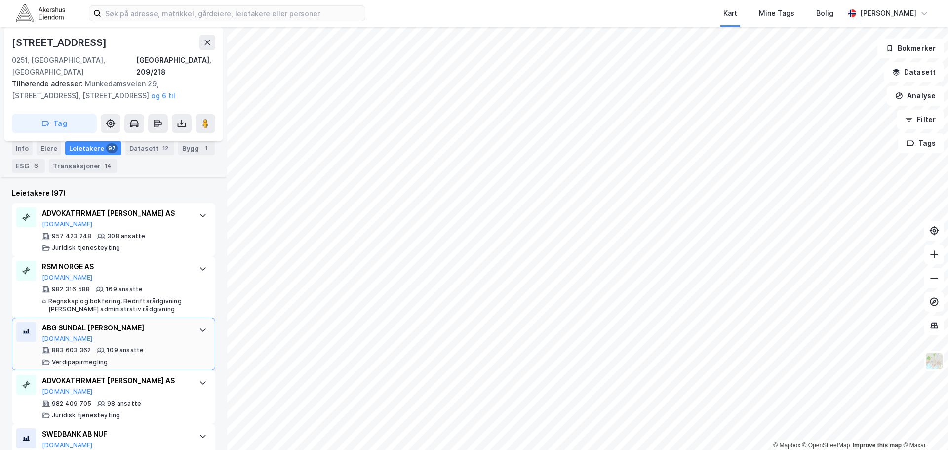
click at [184, 331] on div "ABG SUNDAL [PERSON_NAME] [DOMAIN_NAME] 883 603 362 109 ansatte Verdipapirmegling" at bounding box center [113, 343] width 203 height 53
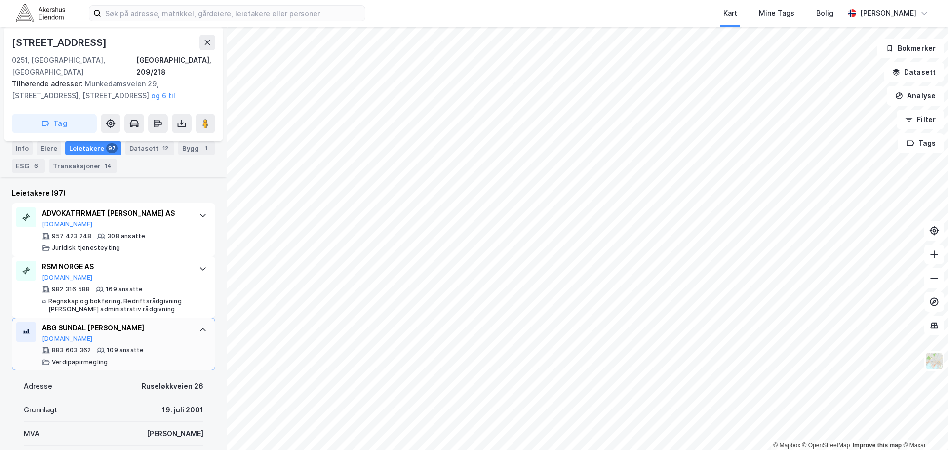
click at [181, 322] on div "ABG SUNDAL [PERSON_NAME]" at bounding box center [115, 328] width 147 height 12
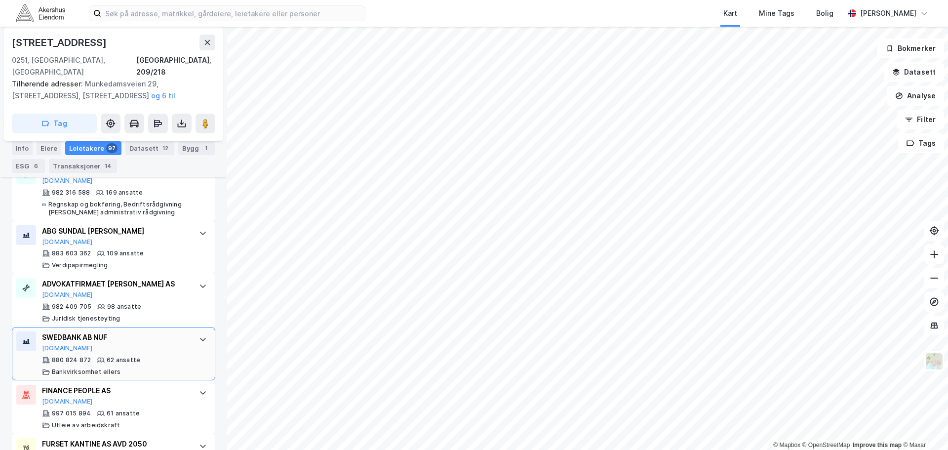
scroll to position [406, 0]
click at [184, 334] on div "SWEDBANK AB NUF [DOMAIN_NAME] 880 824 872 62 ansatte Bankvirksomhet [PERSON_NAM…" at bounding box center [113, 351] width 203 height 53
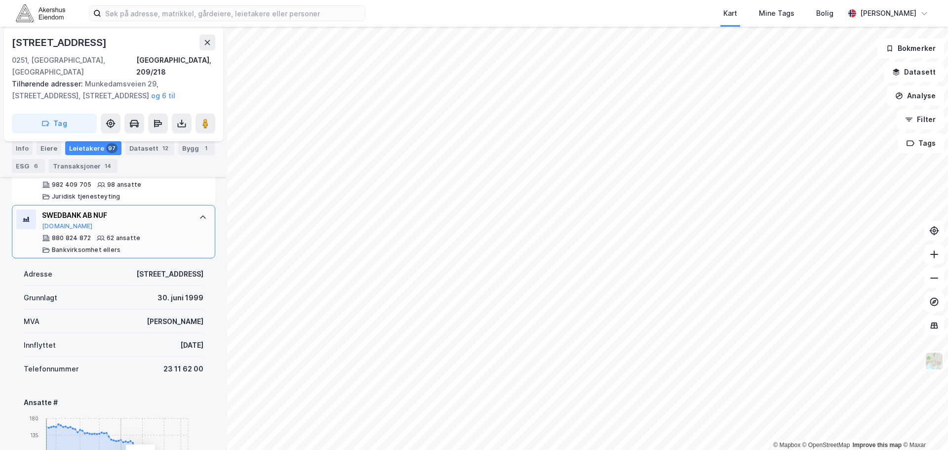
scroll to position [455, 0]
